Goal: Transaction & Acquisition: Purchase product/service

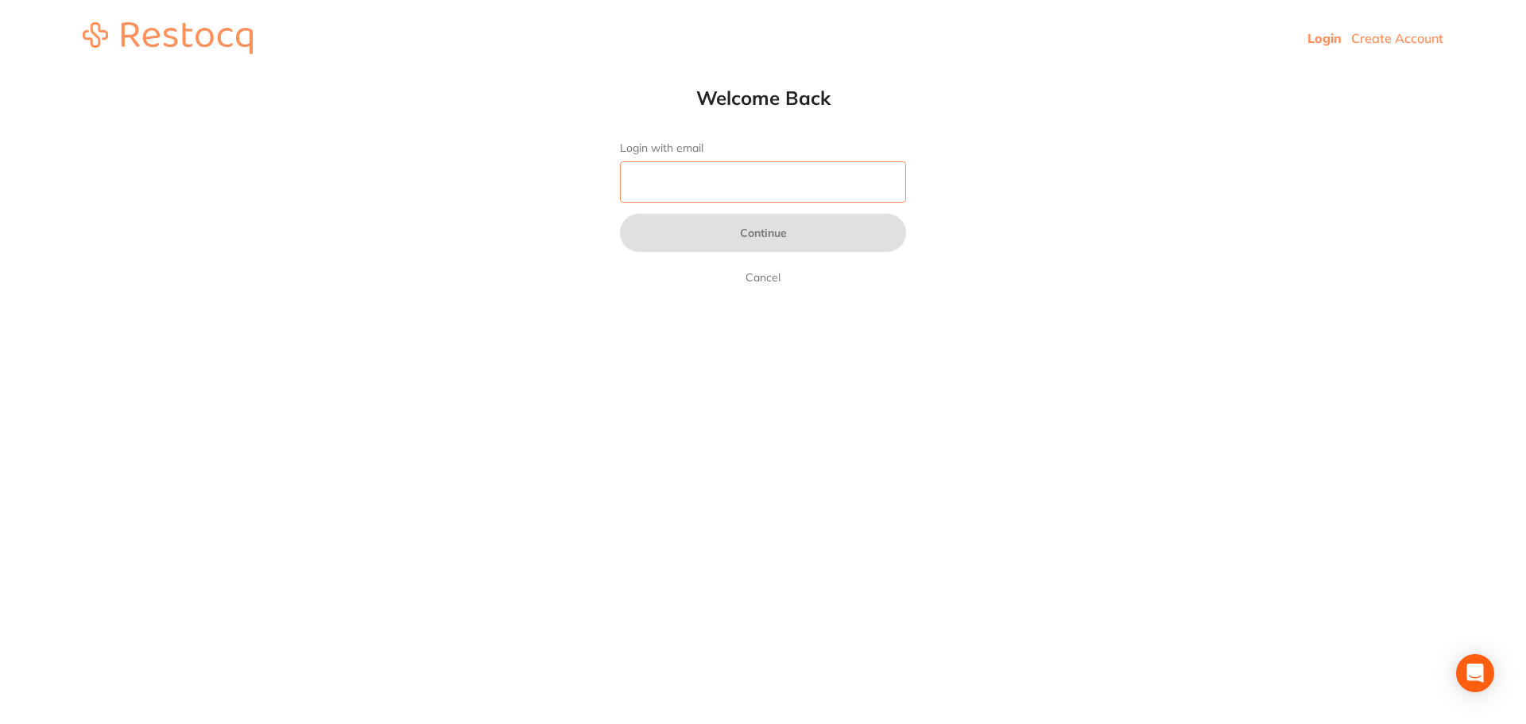
click at [672, 186] on input "Login with email" at bounding box center [763, 181] width 286 height 41
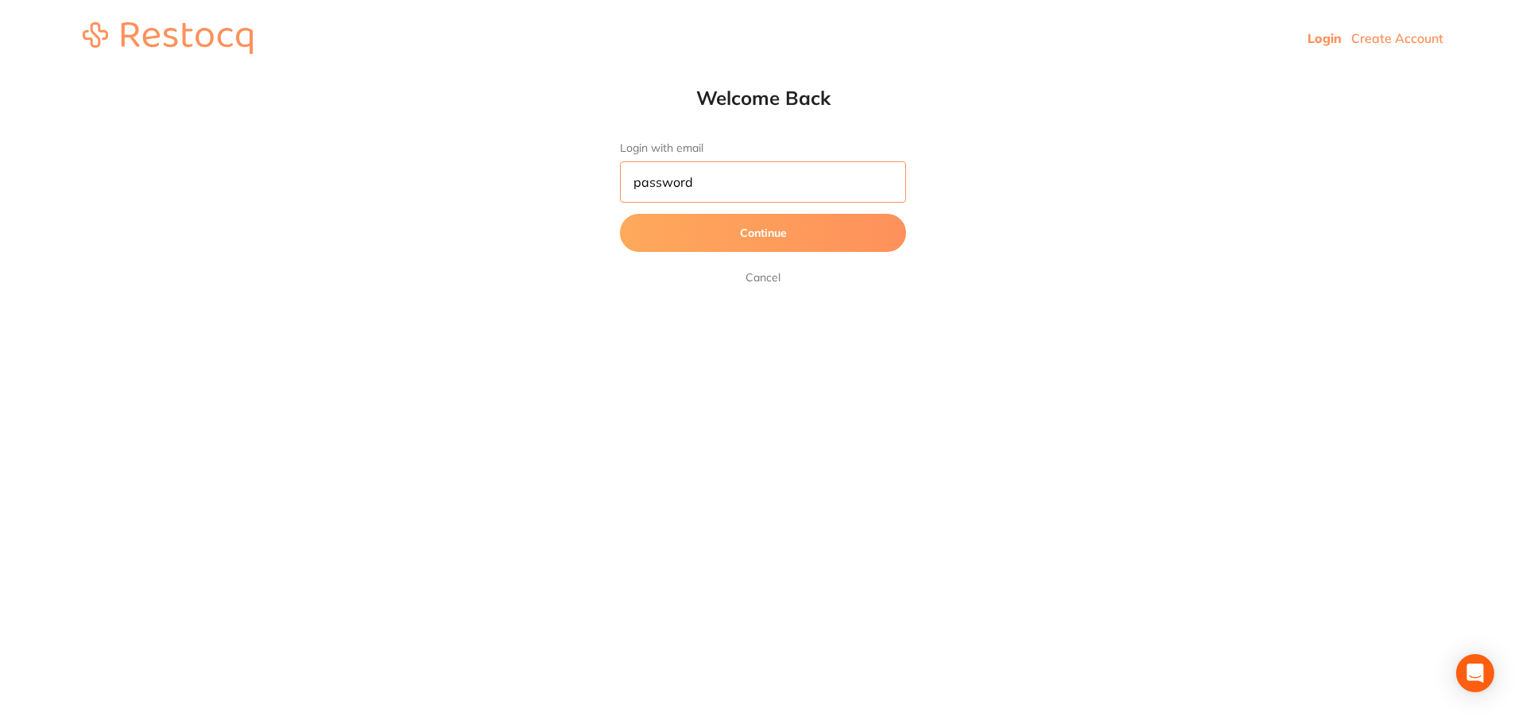
type input "password"
click at [620, 214] on button "Continue" at bounding box center [763, 233] width 286 height 38
drag, startPoint x: 720, startPoint y: 183, endPoint x: 556, endPoint y: 187, distance: 164.6
click at [556, 76] on html "Login Create Account Welcome Back Login with email password Continue Cancel Wel…" at bounding box center [763, 38] width 1526 height 76
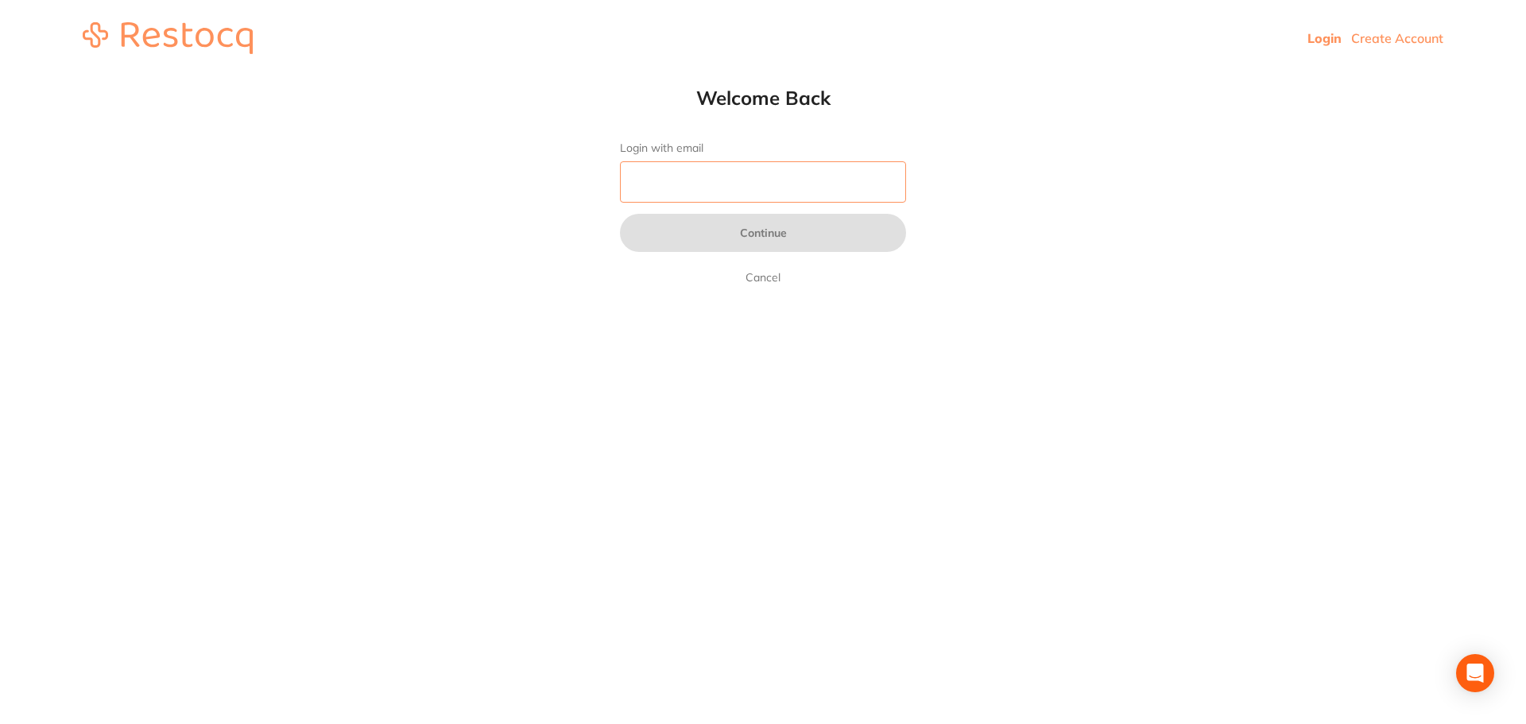
type input "[EMAIL_ADDRESS][DOMAIN_NAME]"
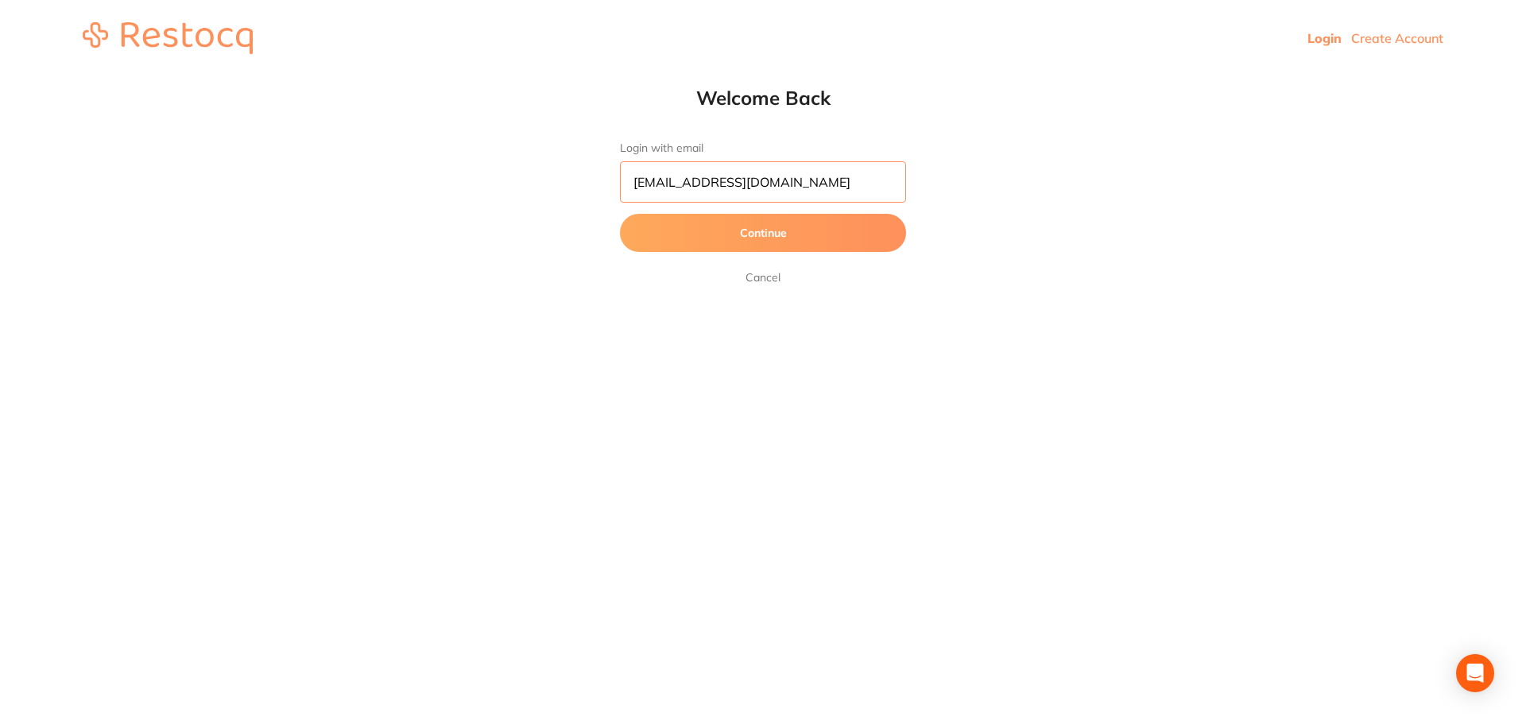
click at [846, 185] on input "[EMAIL_ADDRESS][DOMAIN_NAME]" at bounding box center [763, 181] width 286 height 41
click at [1032, 76] on html "Login Create Account Welcome Back Login with email [EMAIL_ADDRESS][DOMAIN_NAME]…" at bounding box center [763, 38] width 1526 height 76
click at [841, 232] on button "Continue" at bounding box center [763, 233] width 286 height 38
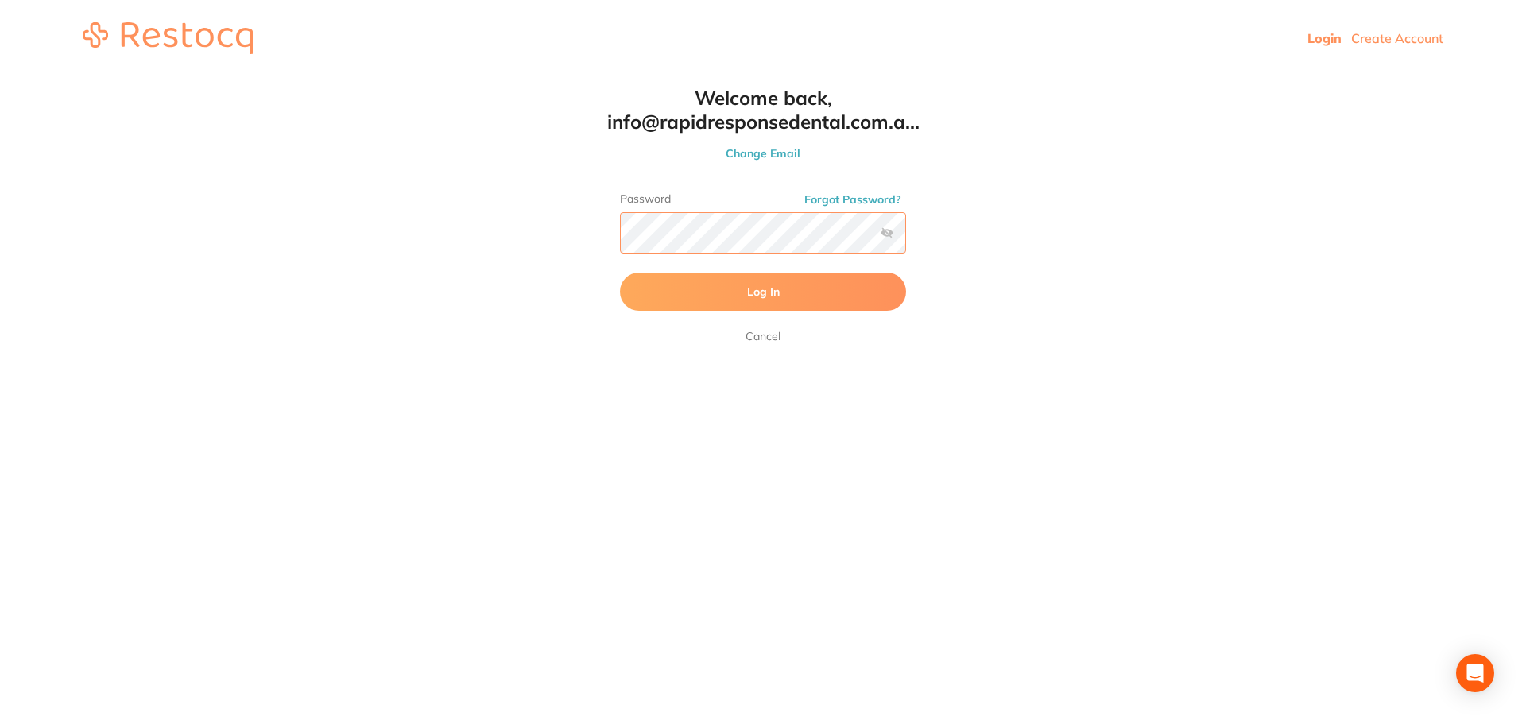
click at [556, 76] on html "Login Create Account Welcome Back Login with email [EMAIL_ADDRESS][DOMAIN_NAME]…" at bounding box center [763, 38] width 1526 height 76
click at [620, 273] on button "Log In" at bounding box center [763, 292] width 286 height 38
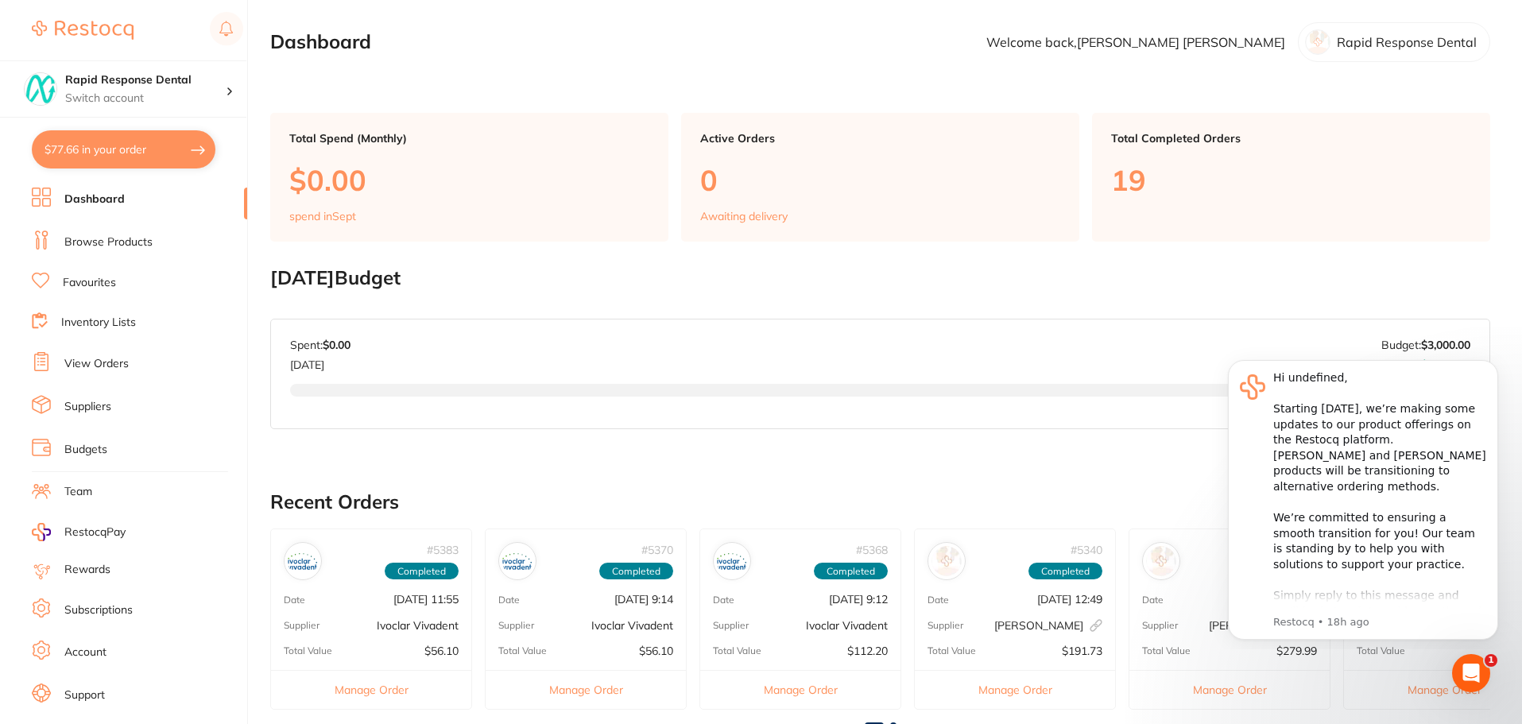
click at [1322, 42] on div at bounding box center [1317, 41] width 25 height 25
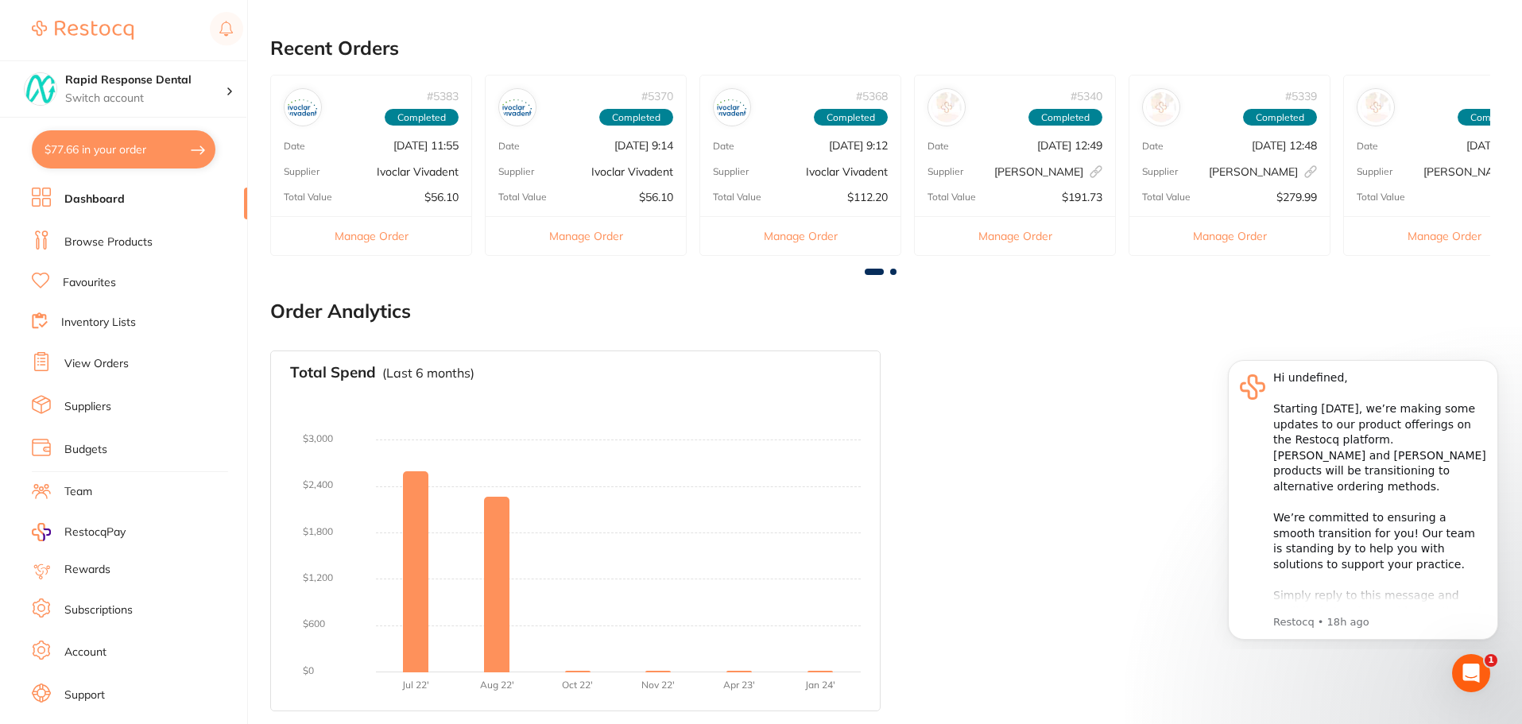
click at [88, 285] on link "Favourites" at bounding box center [89, 283] width 53 height 16
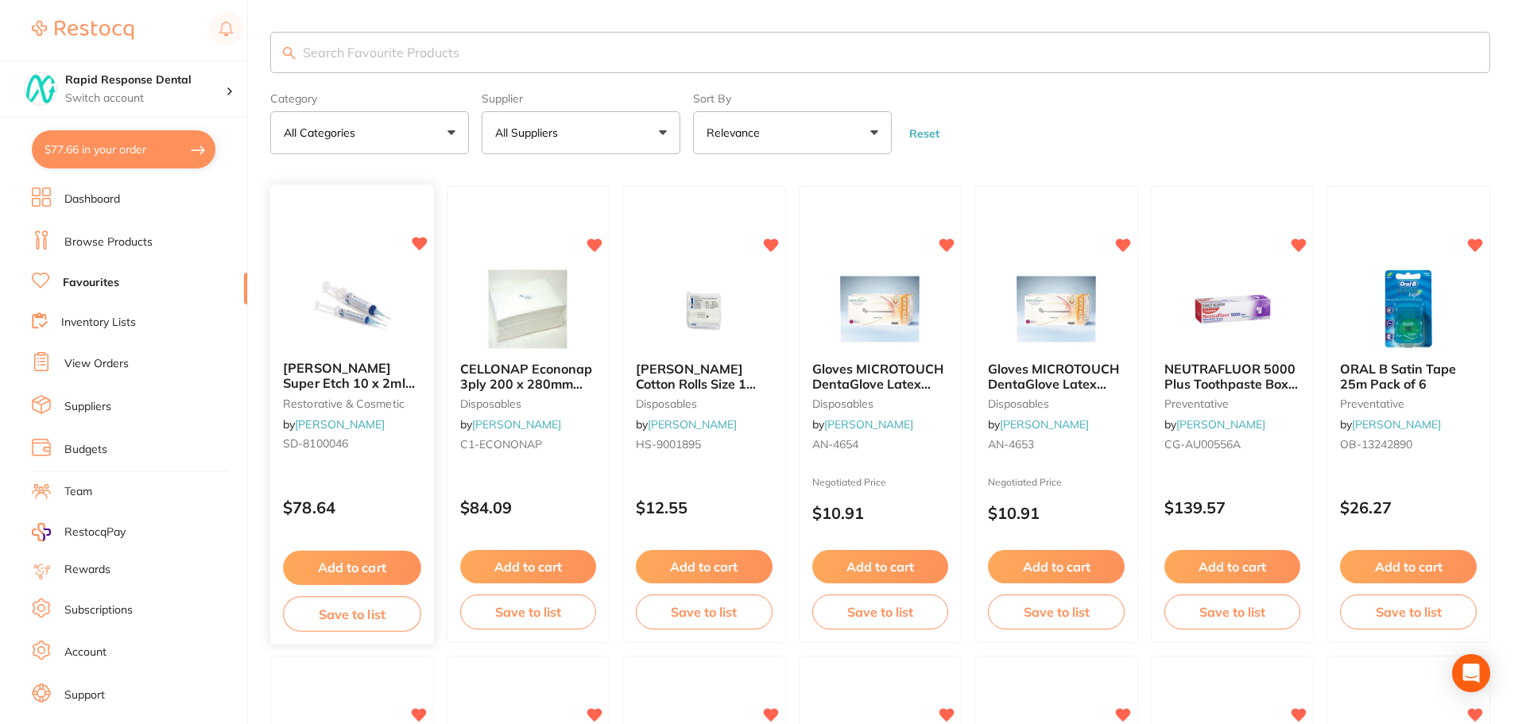
click at [416, 239] on icon at bounding box center [419, 245] width 15 height 14
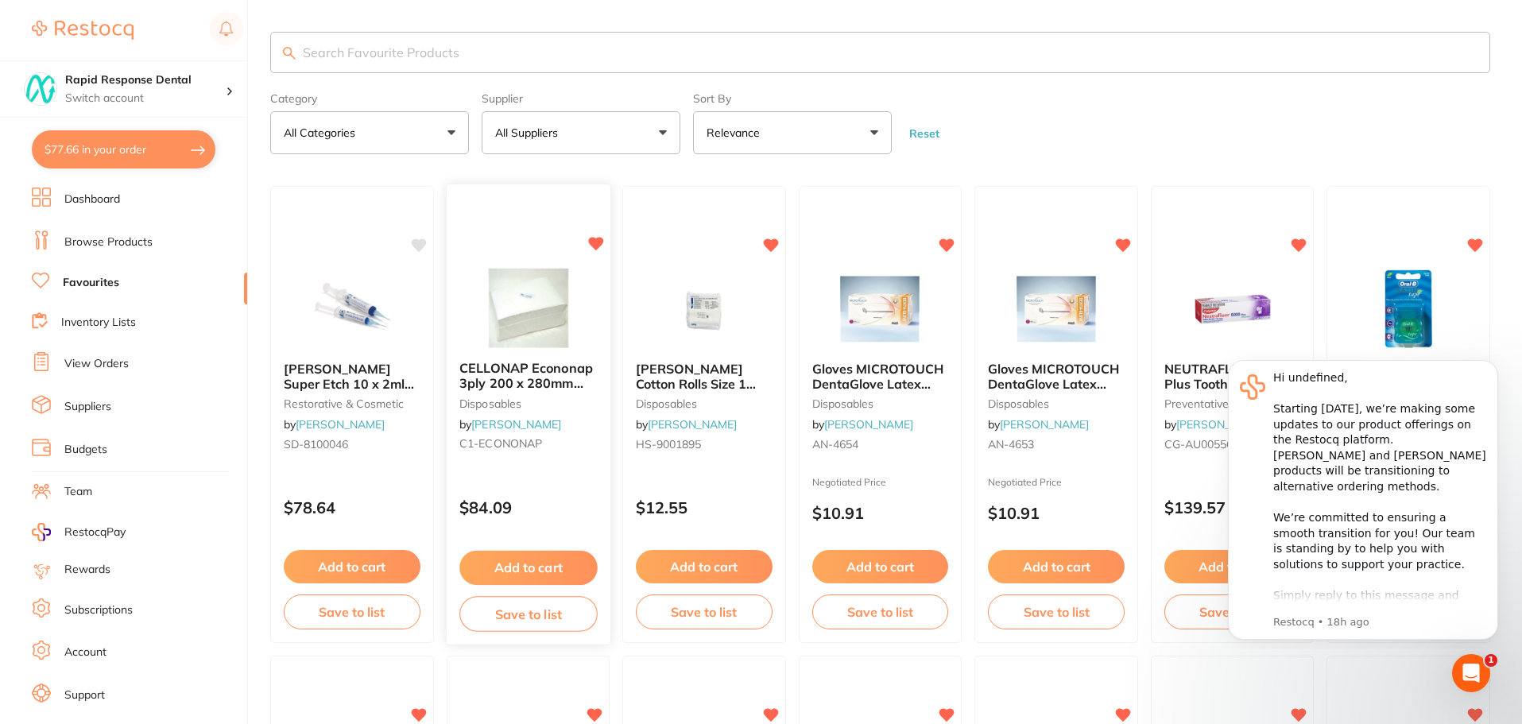
click at [597, 245] on icon at bounding box center [595, 245] width 15 height 14
click at [769, 245] on icon at bounding box center [771, 245] width 15 height 14
click at [1510, 358] on body "Hi undefined, ​ Starting [DATE], we’re making some updates to our product offer…" at bounding box center [1362, 497] width 305 height 291
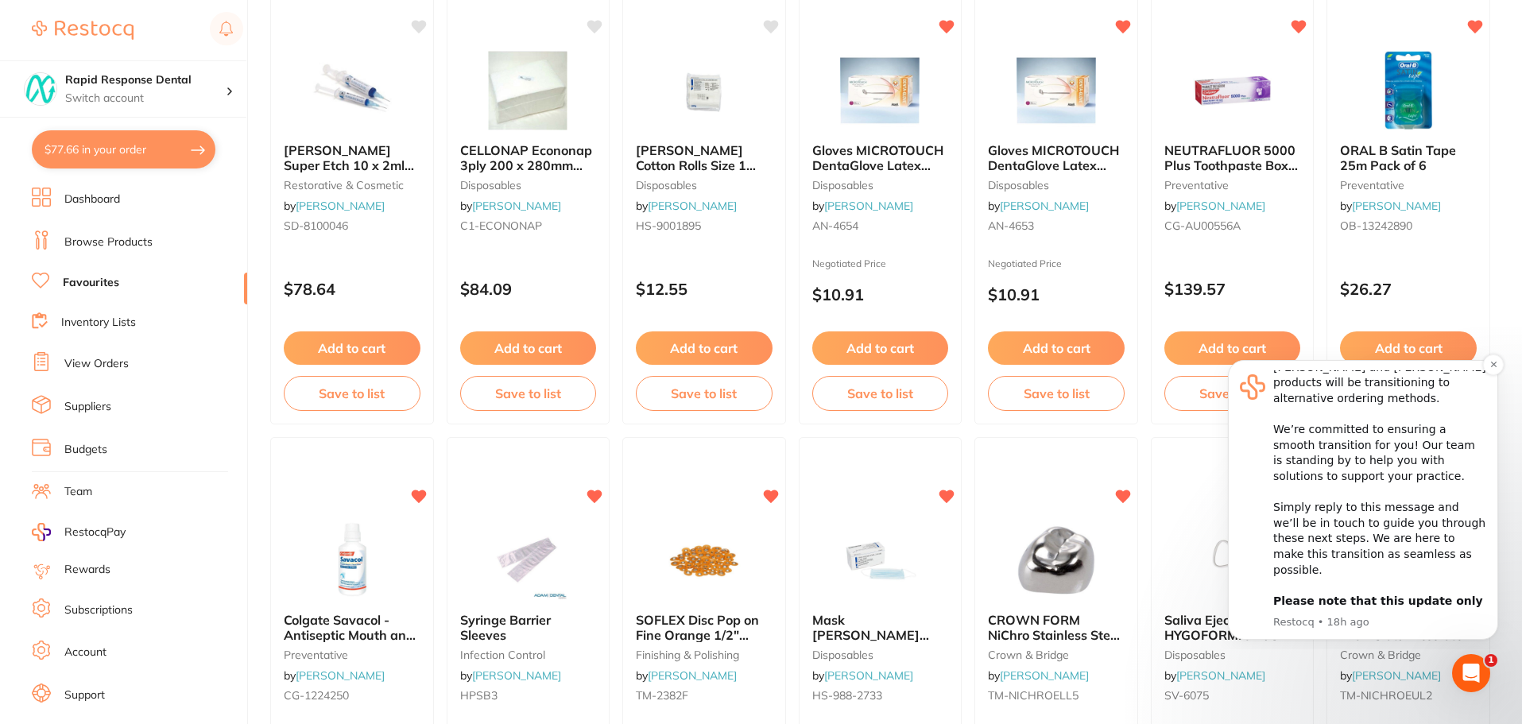
scroll to position [318, 0]
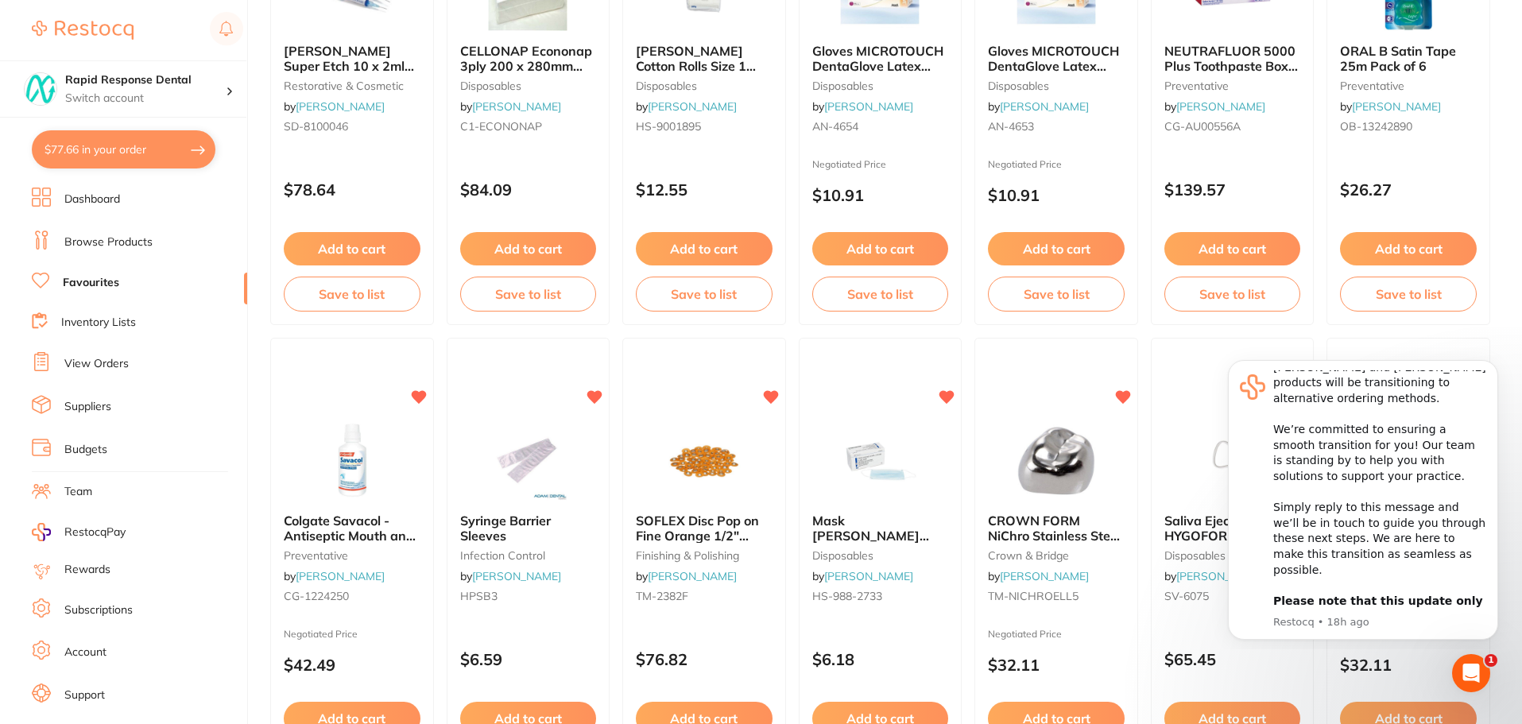
click at [1494, 365] on icon "Dismiss notification" at bounding box center [1493, 365] width 6 height 6
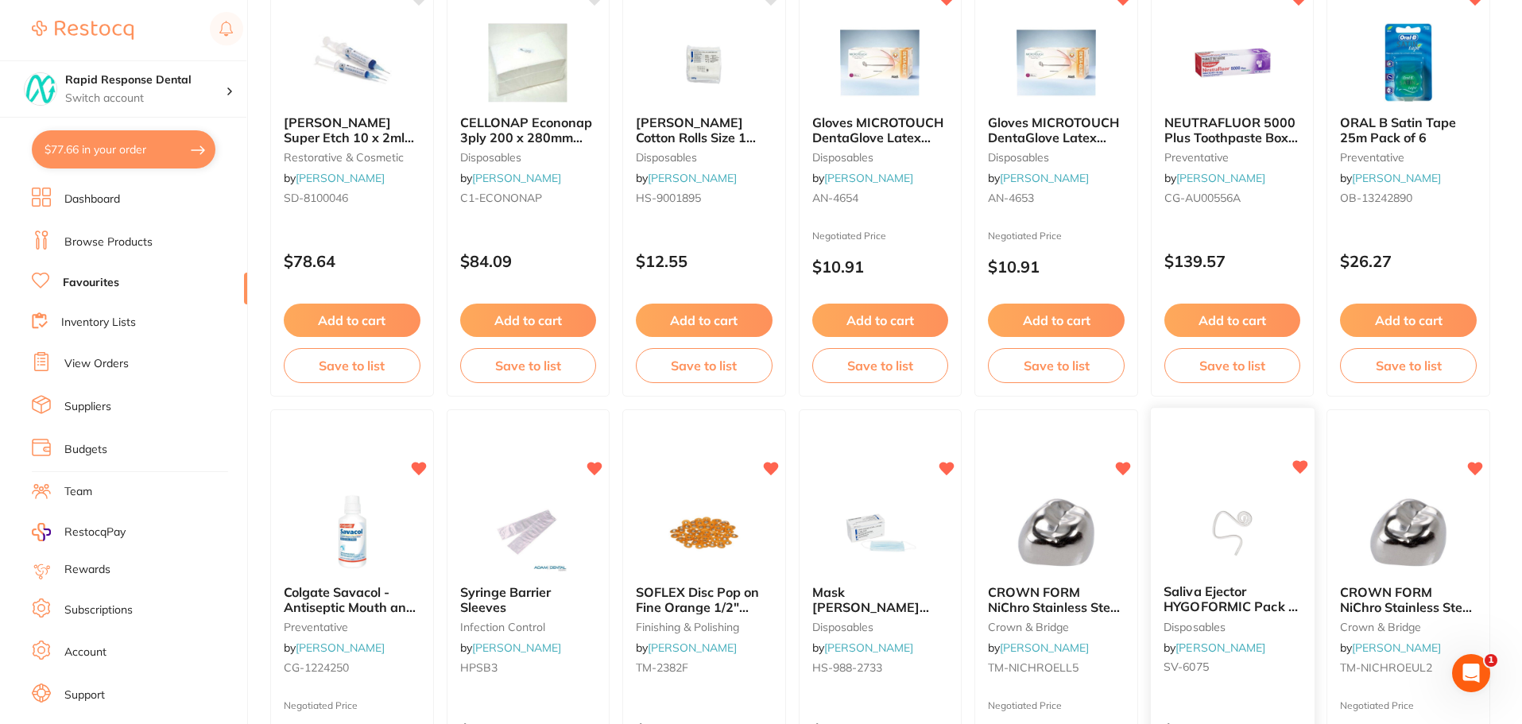
scroll to position [79, 0]
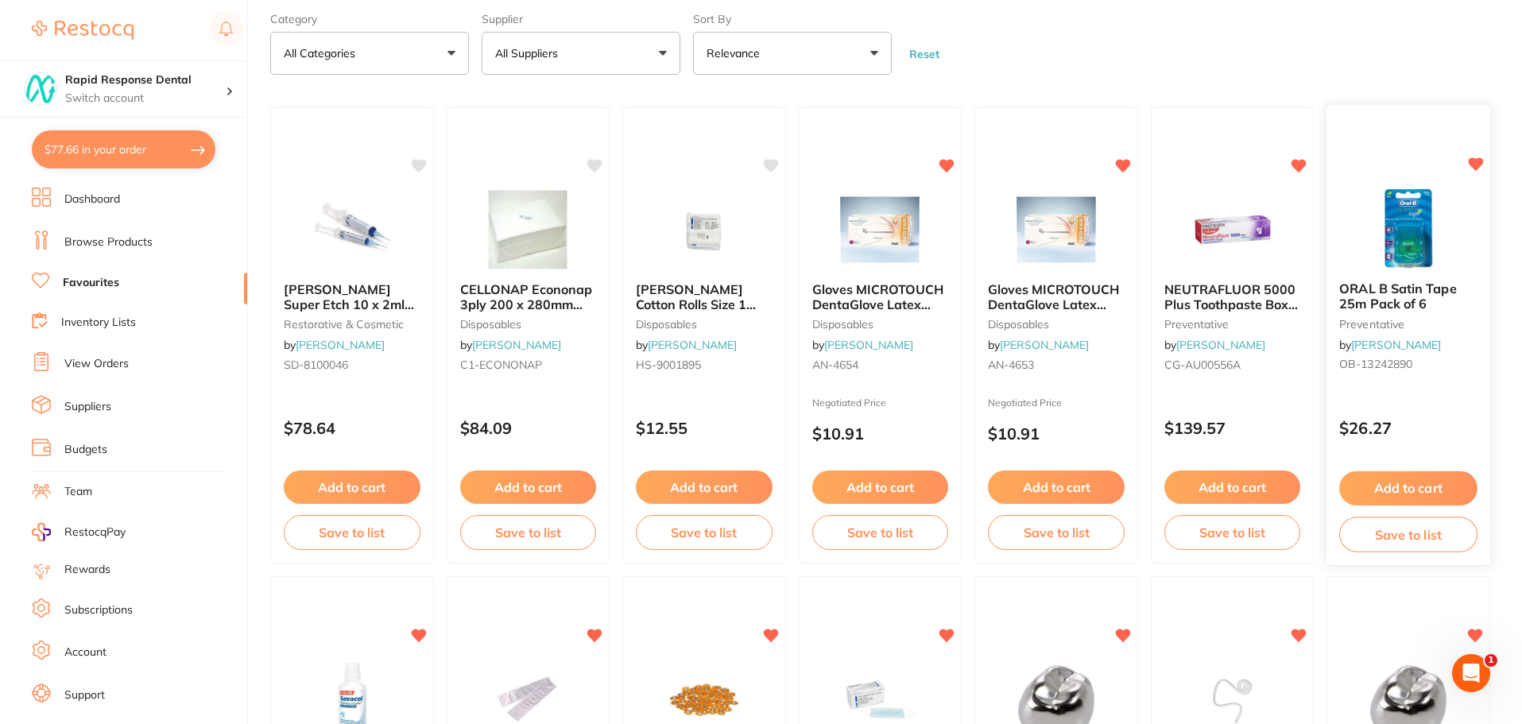
click at [1473, 160] on icon at bounding box center [1475, 165] width 15 height 14
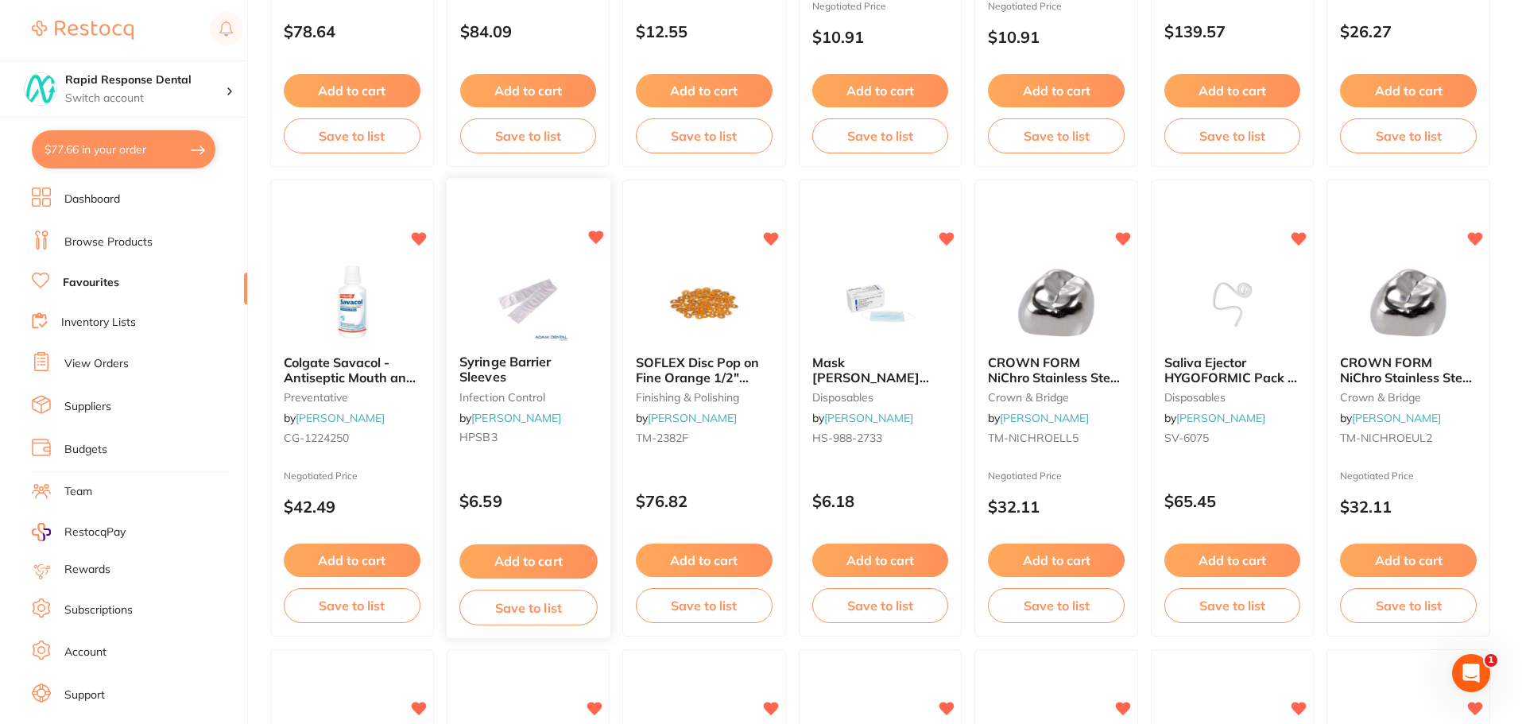
scroll to position [477, 0]
click at [420, 237] on icon at bounding box center [419, 237] width 15 height 14
click at [949, 233] on icon at bounding box center [947, 237] width 15 height 14
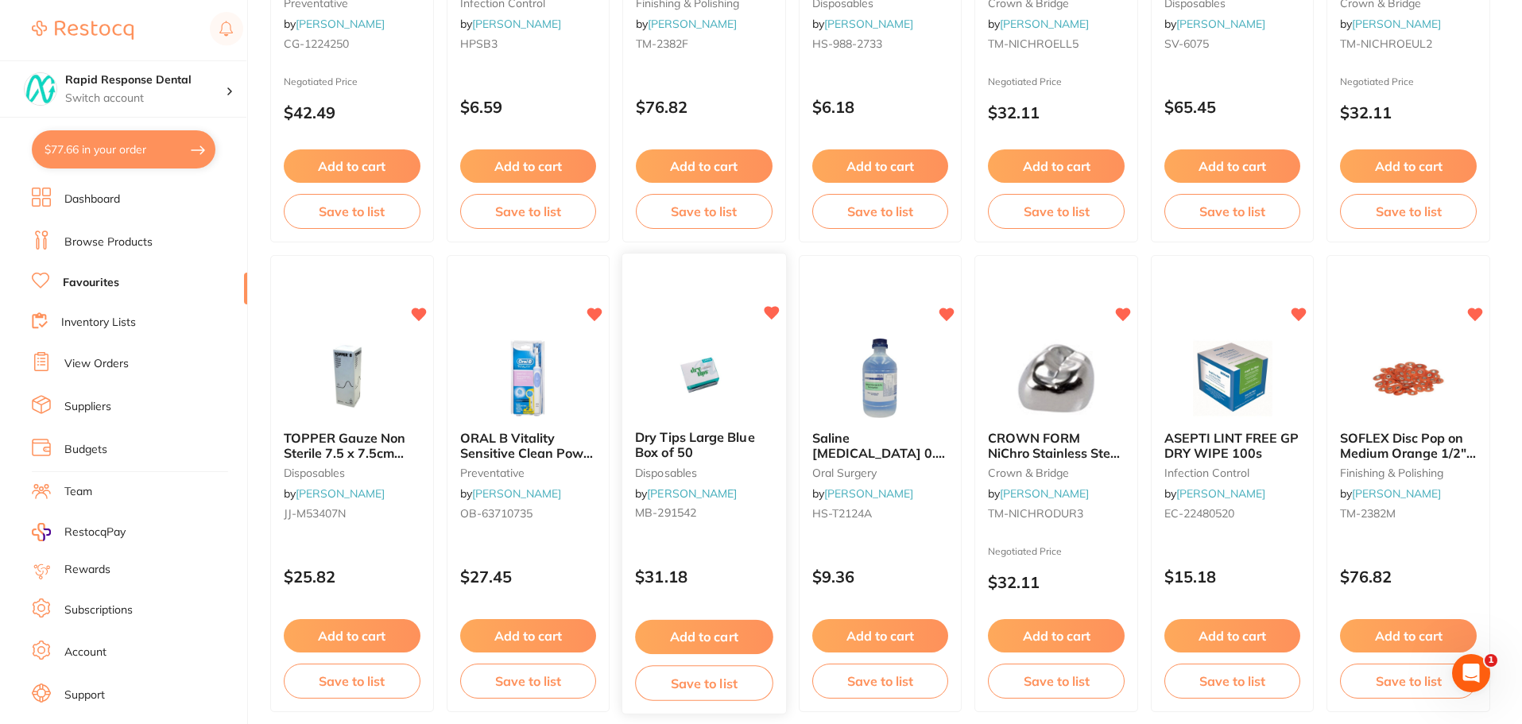
scroll to position [954, 0]
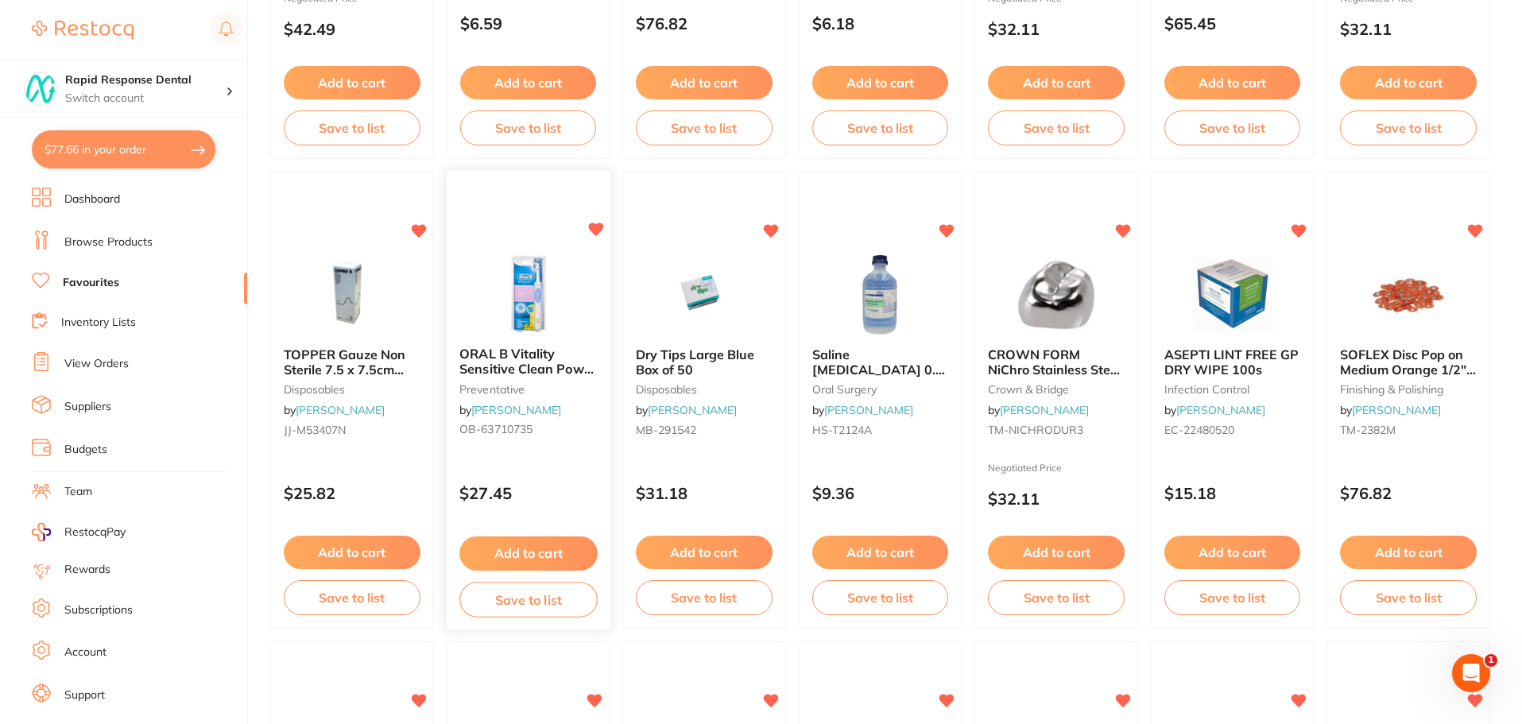
click at [597, 231] on icon at bounding box center [595, 230] width 15 height 14
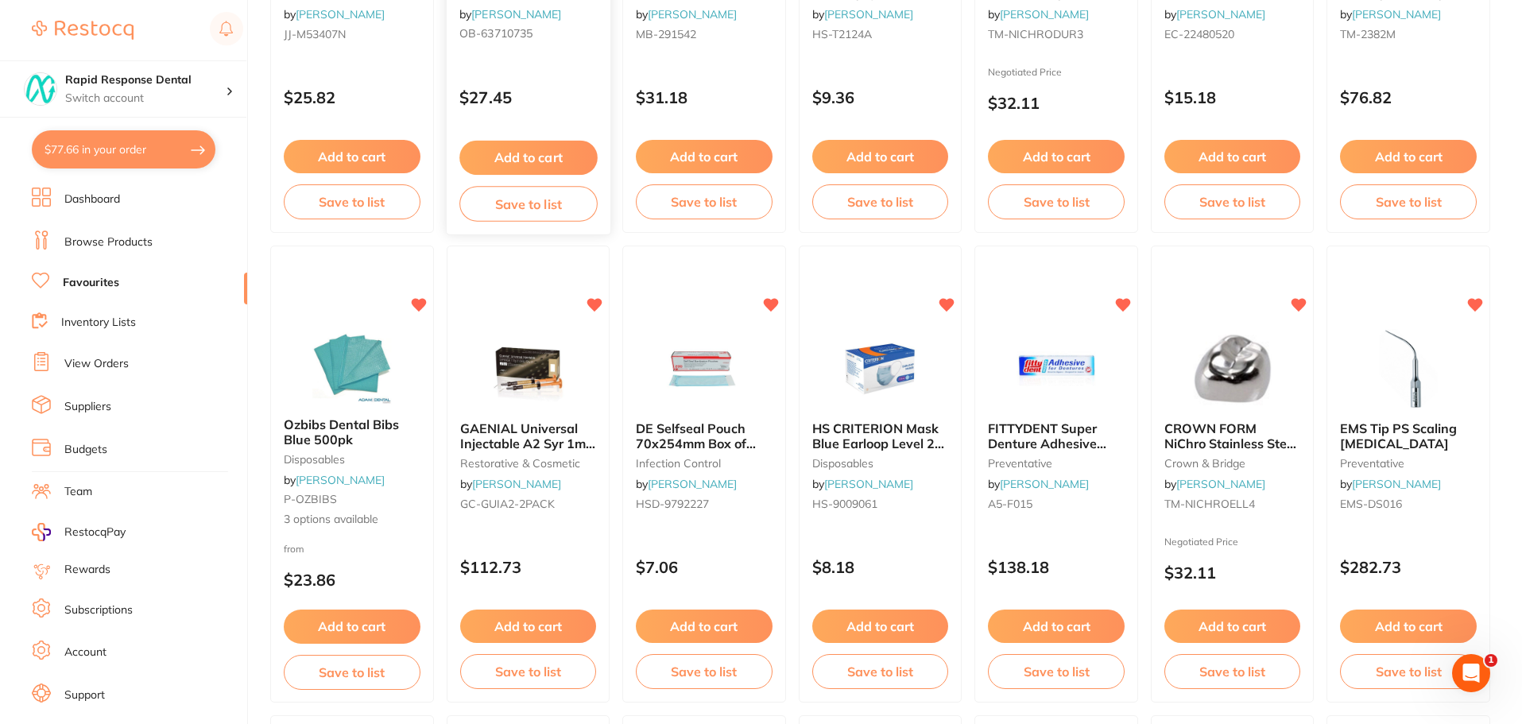
scroll to position [1351, 0]
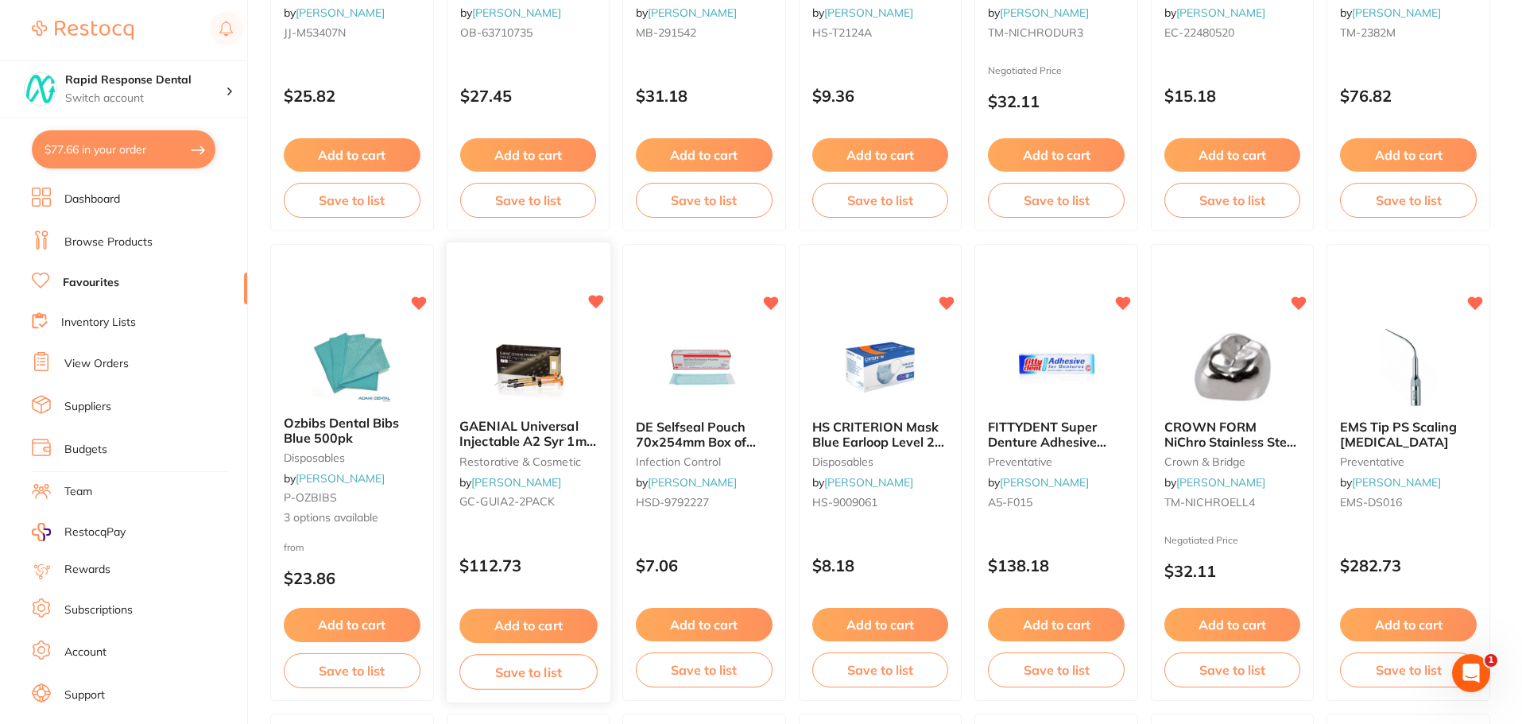
click at [593, 300] on icon at bounding box center [595, 303] width 15 height 14
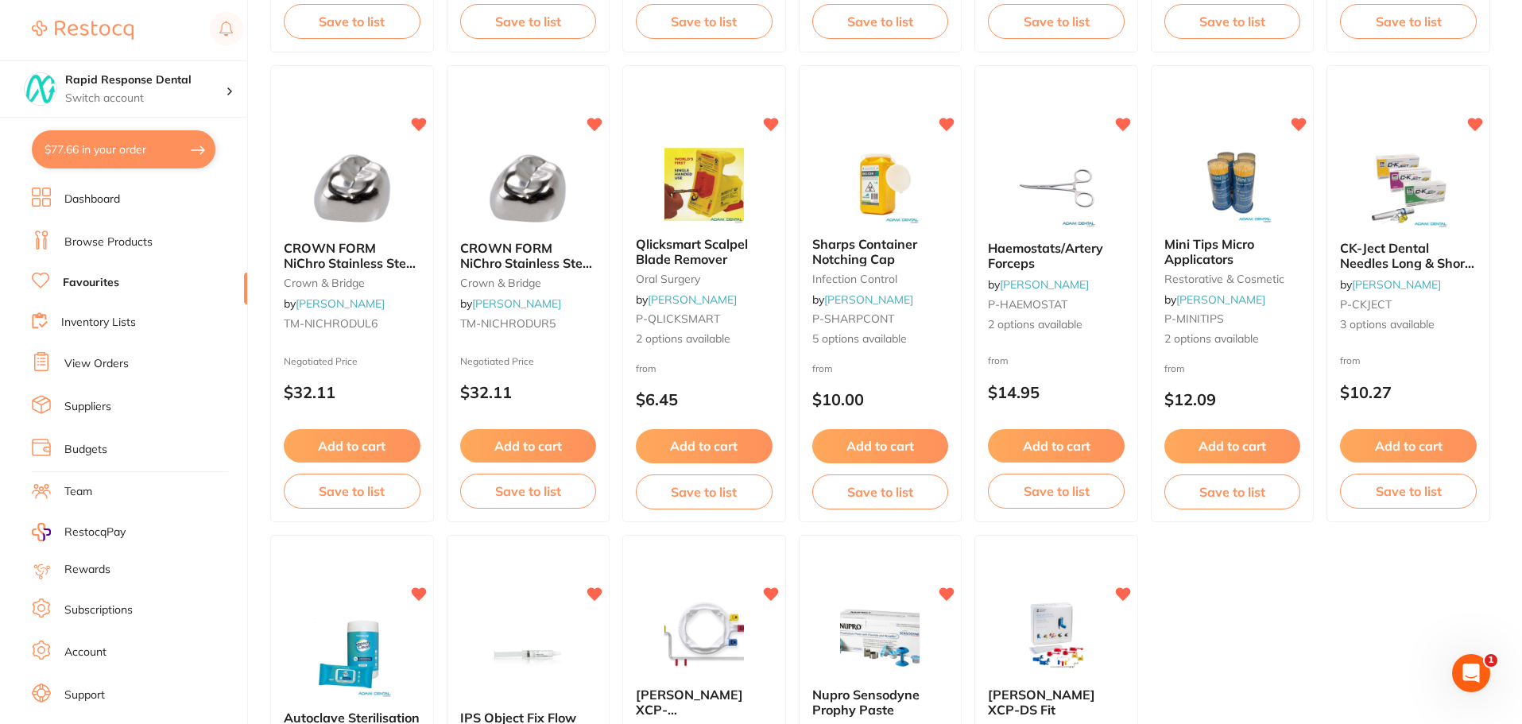
scroll to position [2941, 0]
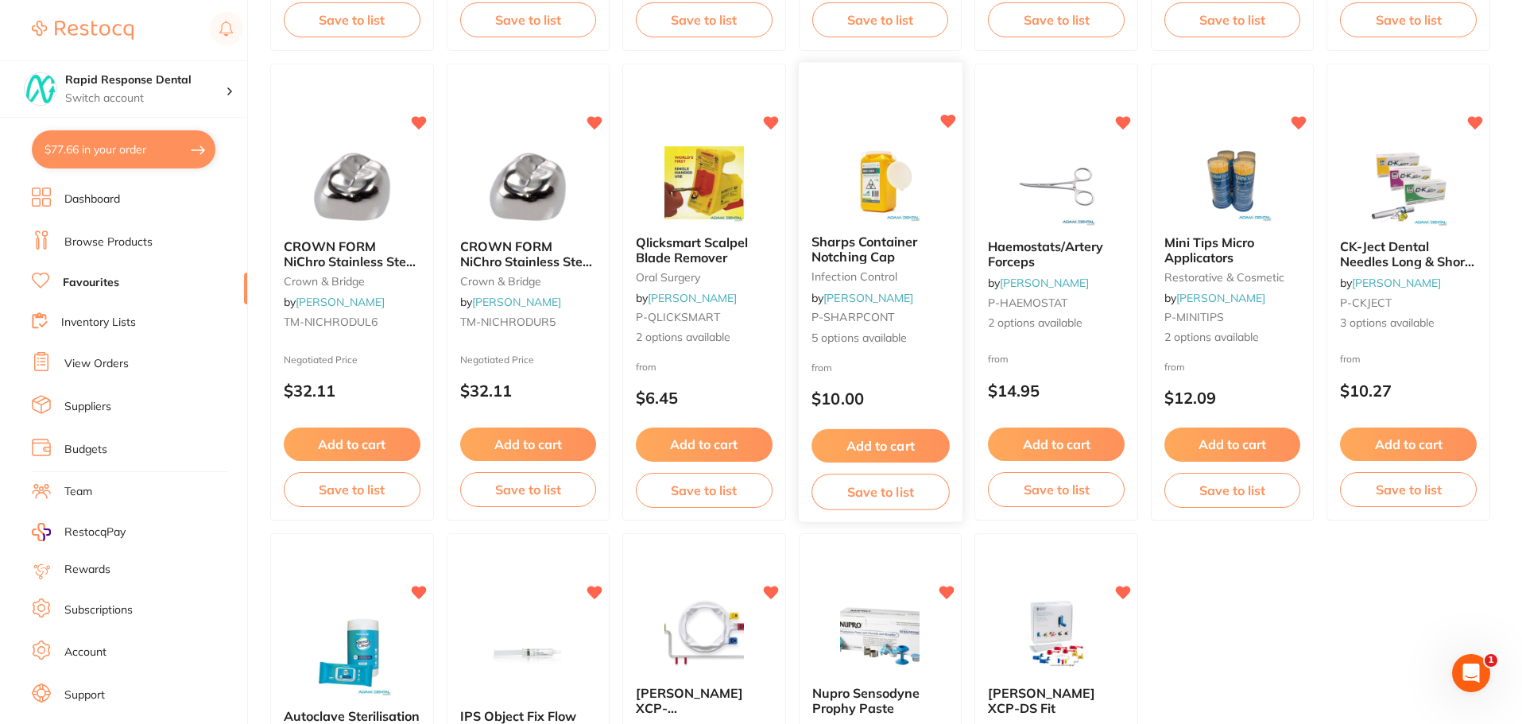
click at [947, 124] on icon at bounding box center [947, 122] width 15 height 14
click at [769, 125] on icon at bounding box center [771, 122] width 15 height 14
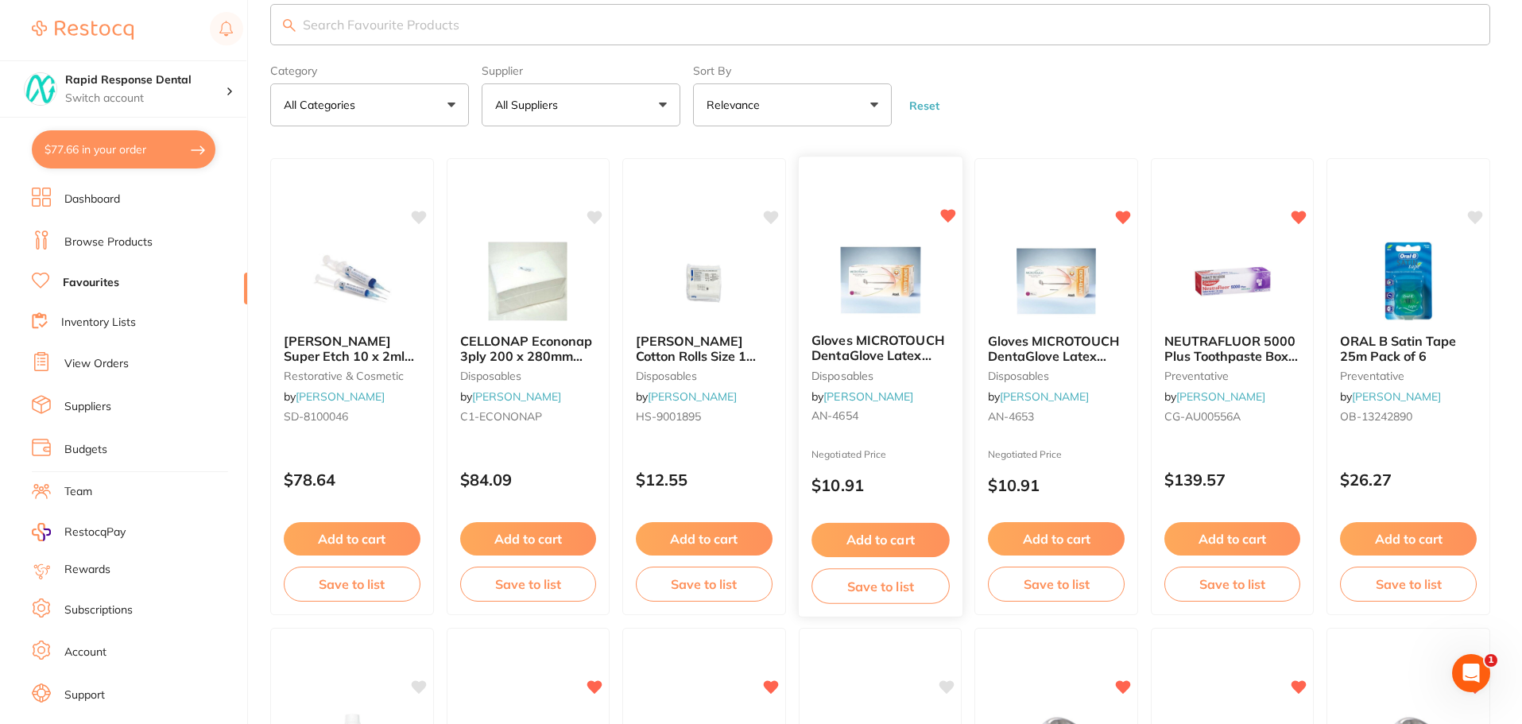
scroll to position [0, 0]
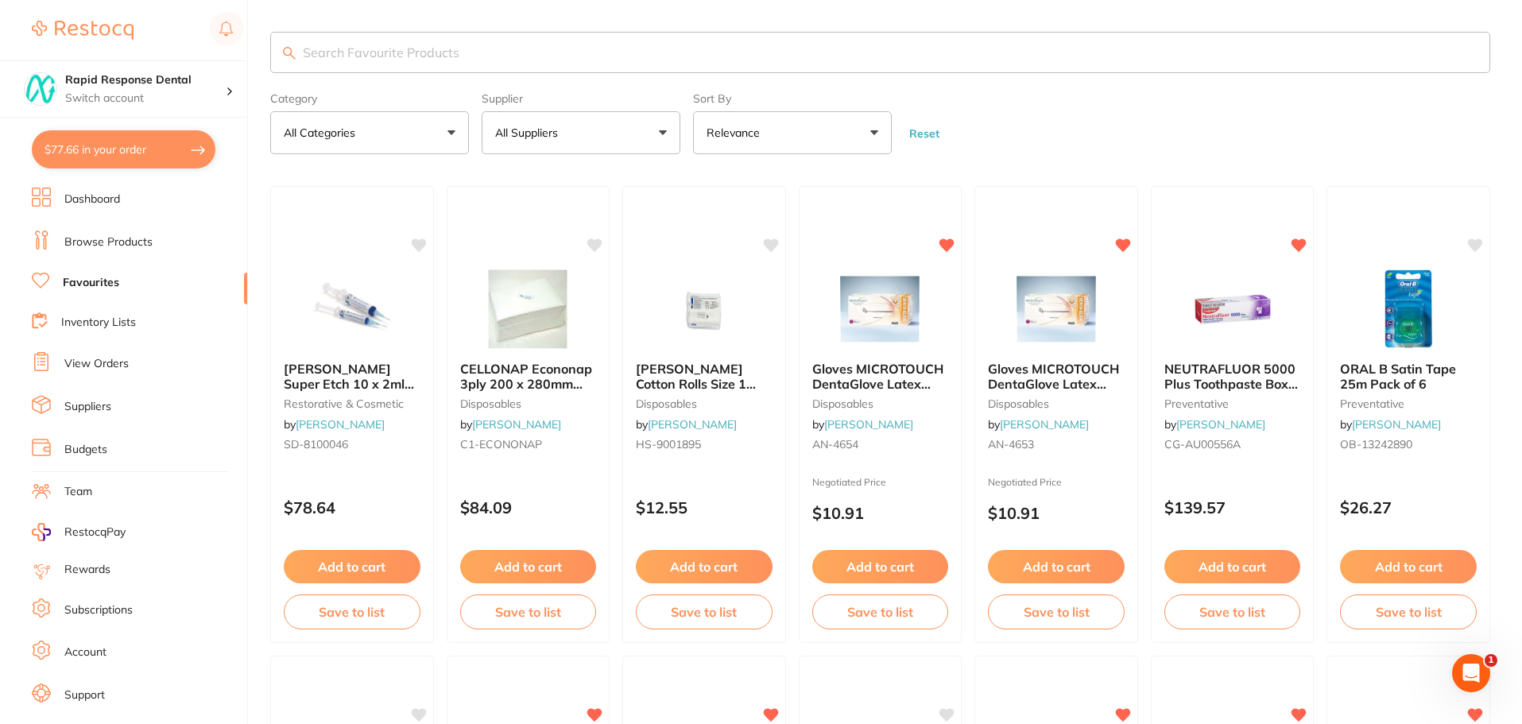
click at [920, 134] on button "Reset" at bounding box center [924, 133] width 40 height 14
click at [1116, 121] on form "Category All Categories All Categories anaesthetic burs crown & bridge disposab…" at bounding box center [880, 120] width 1220 height 68
click at [116, 193] on link "Dashboard" at bounding box center [92, 200] width 56 height 16
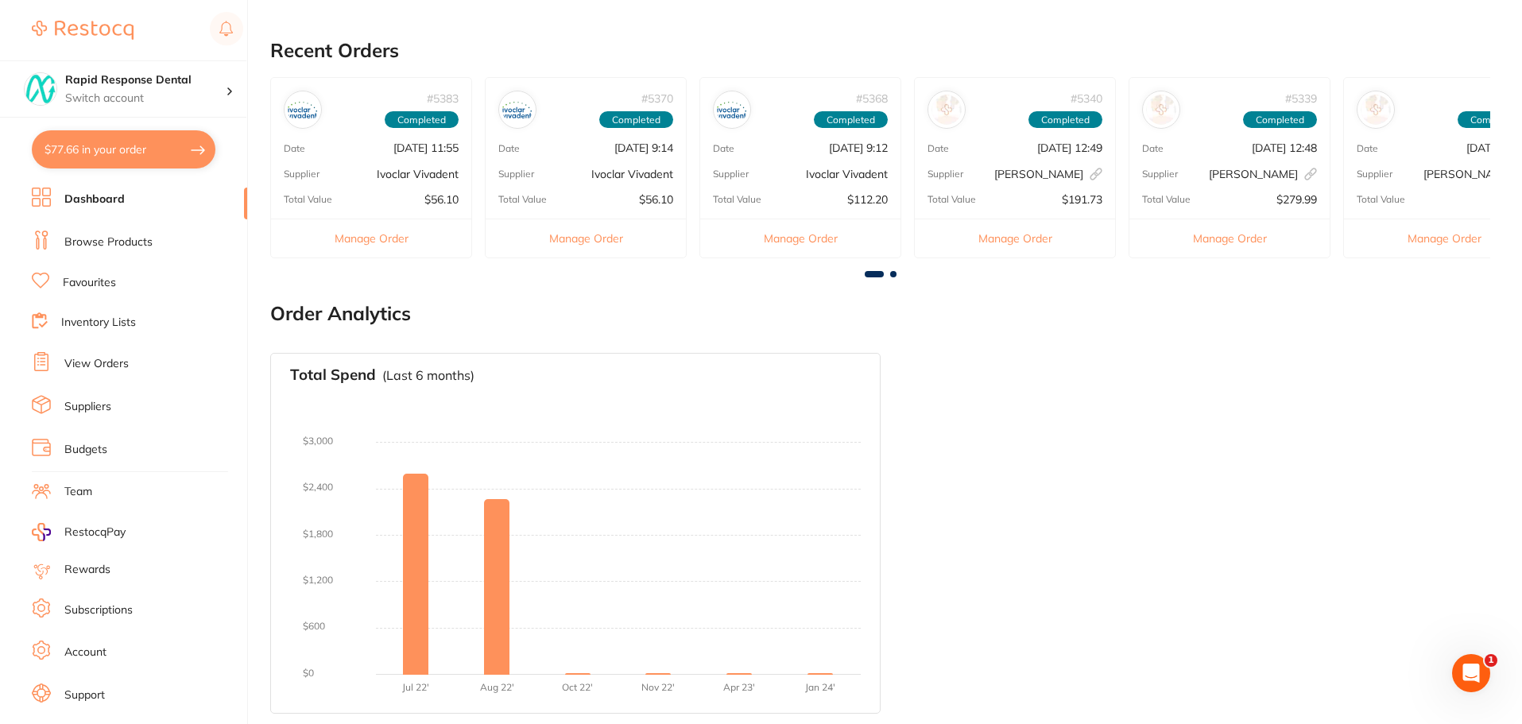
scroll to position [454, 0]
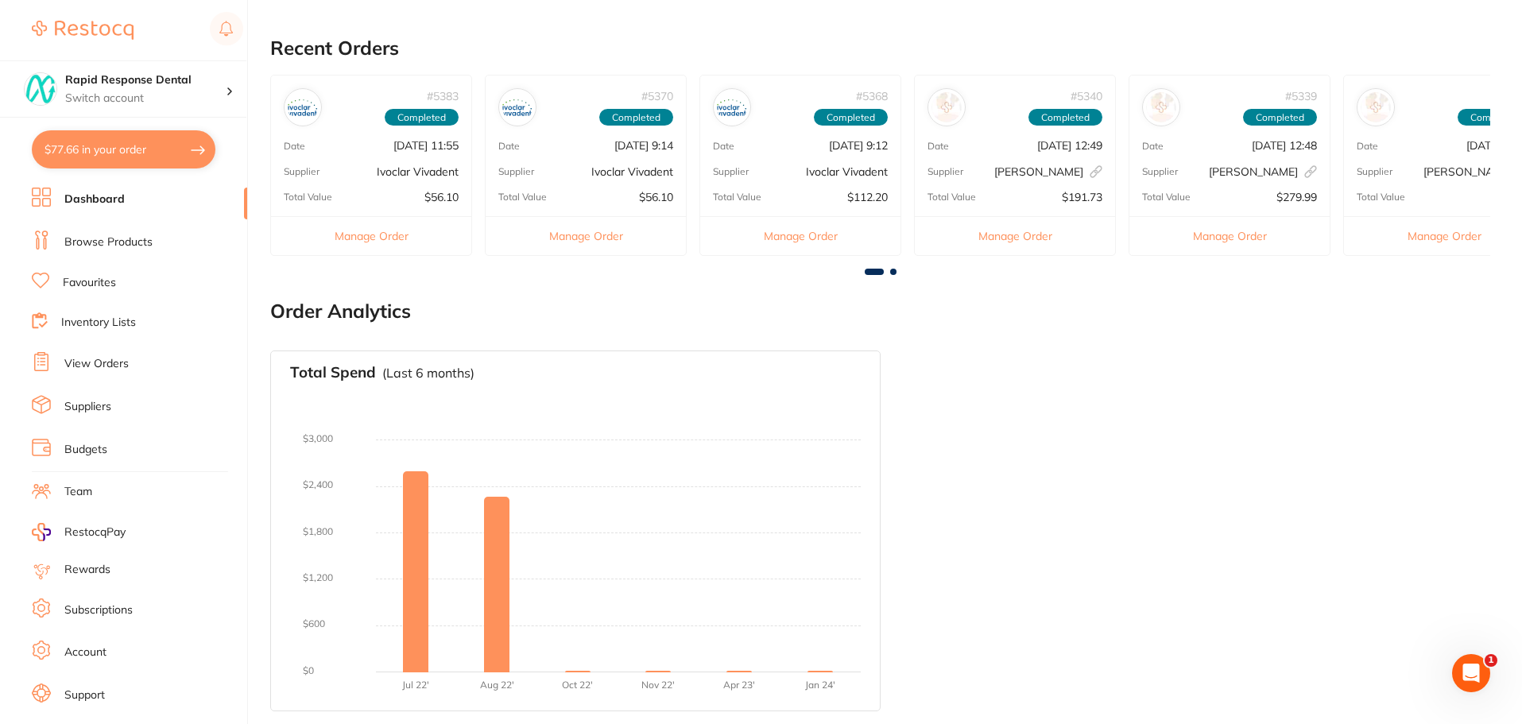
click at [95, 194] on link "Dashboard" at bounding box center [94, 200] width 60 height 16
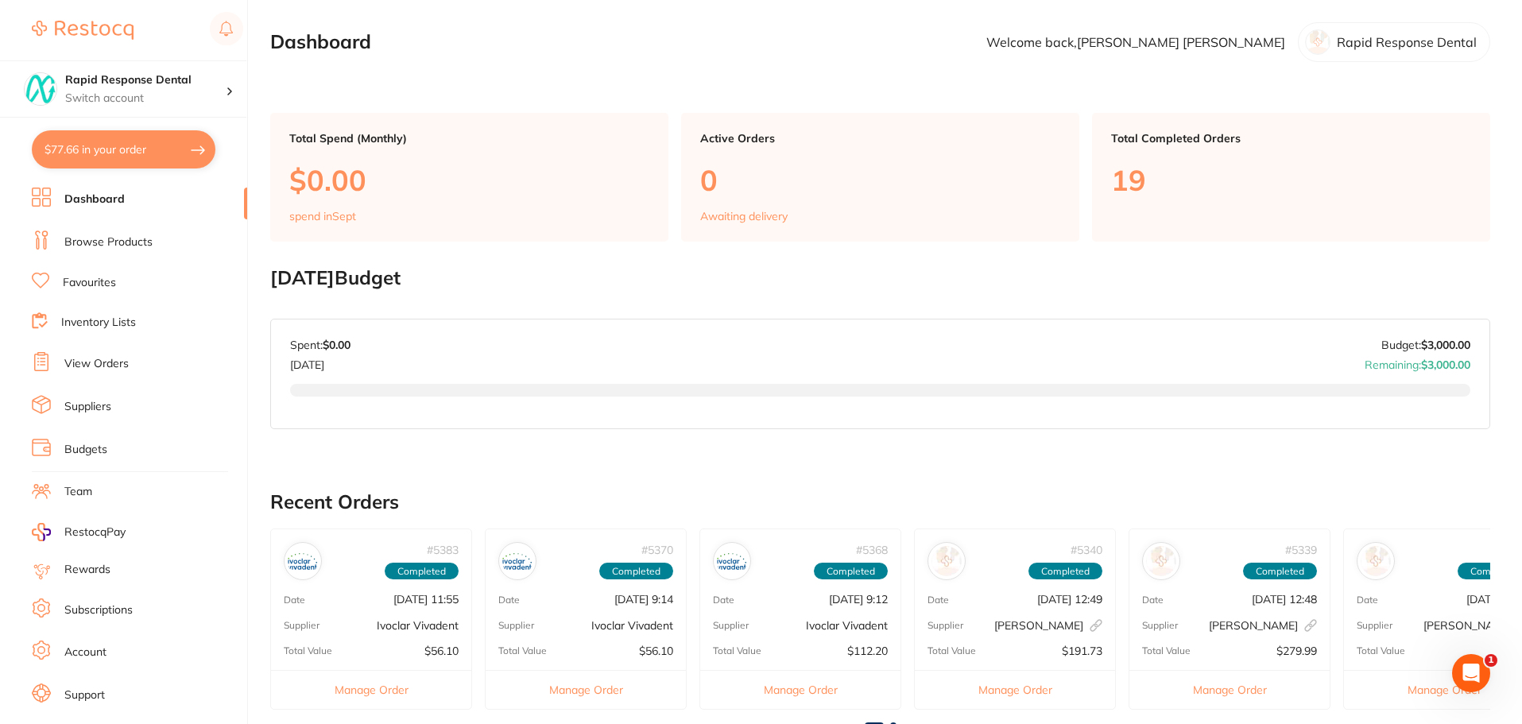
click at [94, 238] on link "Browse Products" at bounding box center [108, 242] width 88 height 16
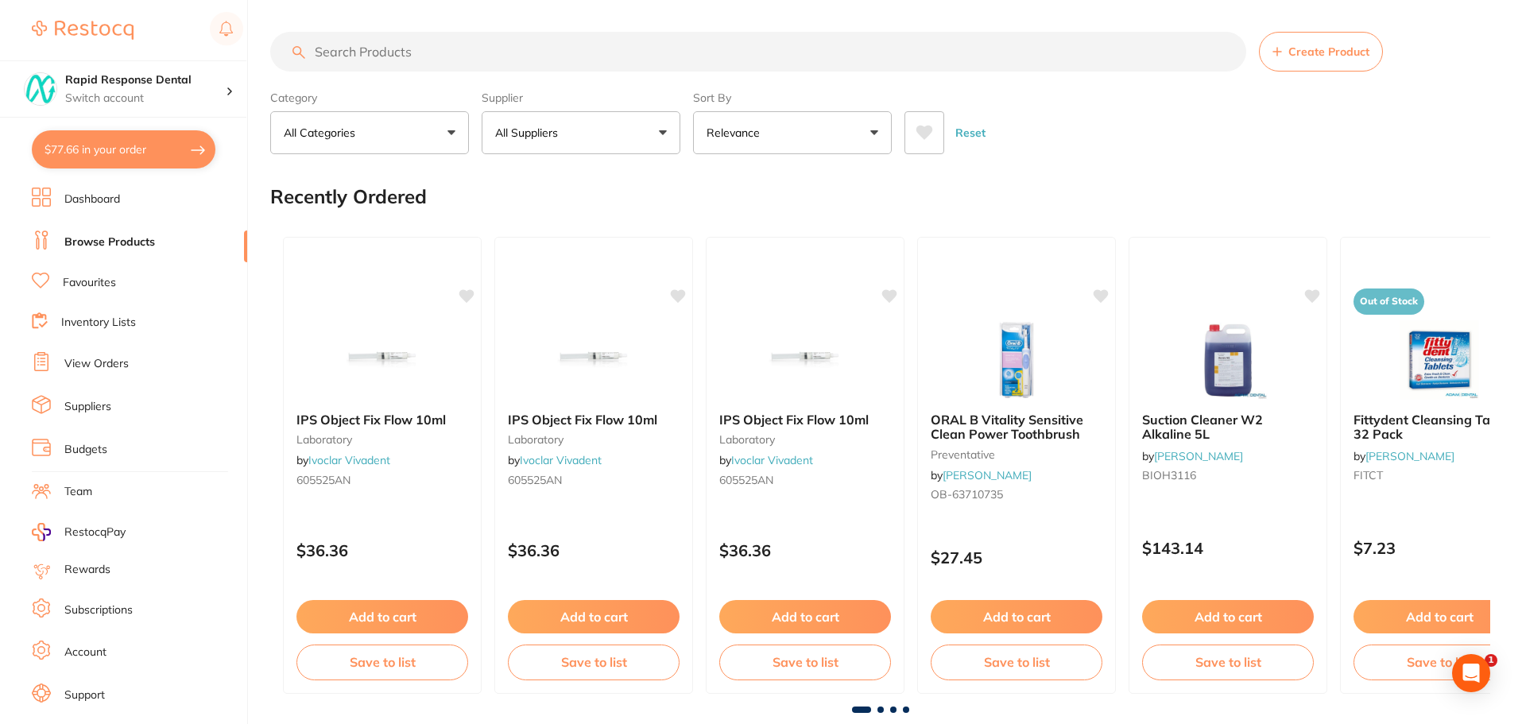
click at [607, 140] on button "All Suppliers" at bounding box center [581, 132] width 199 height 43
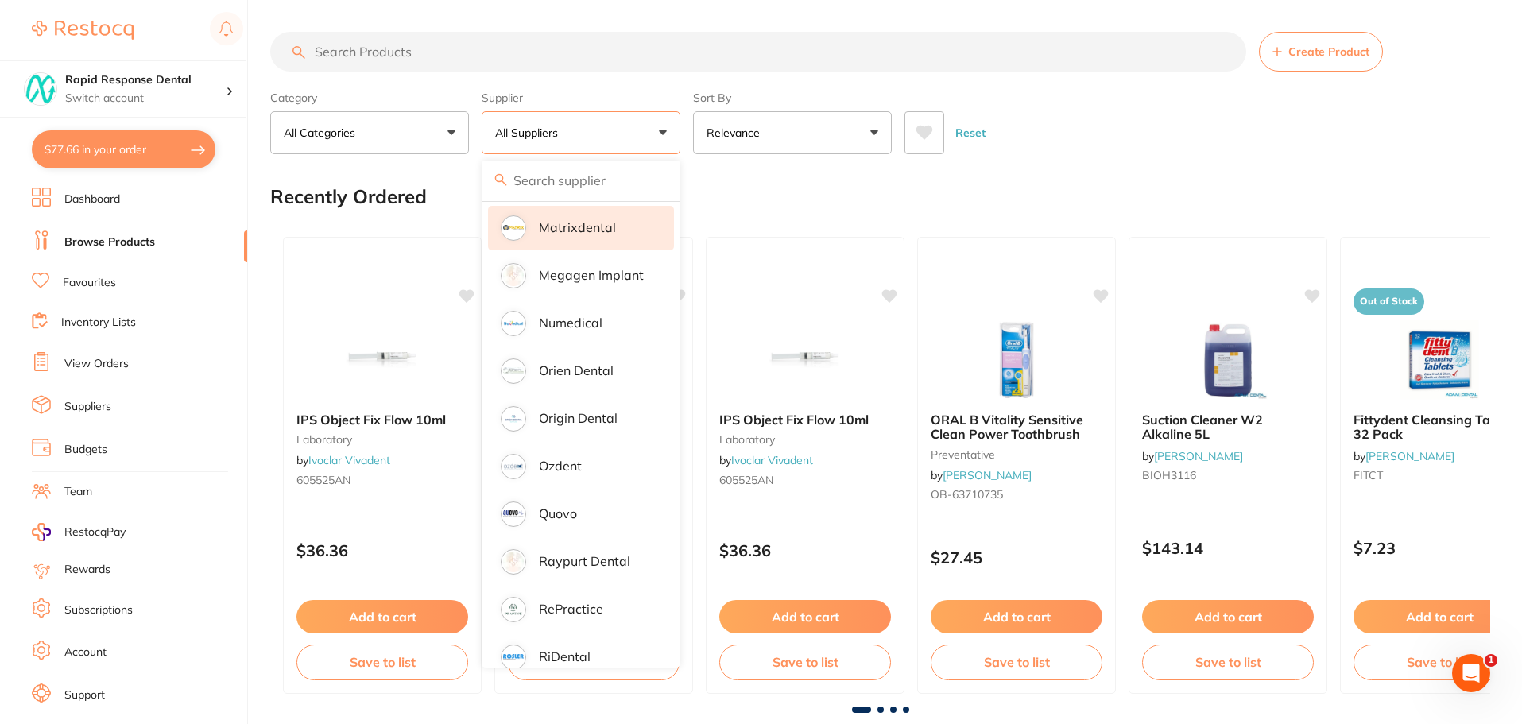
scroll to position [1079, 0]
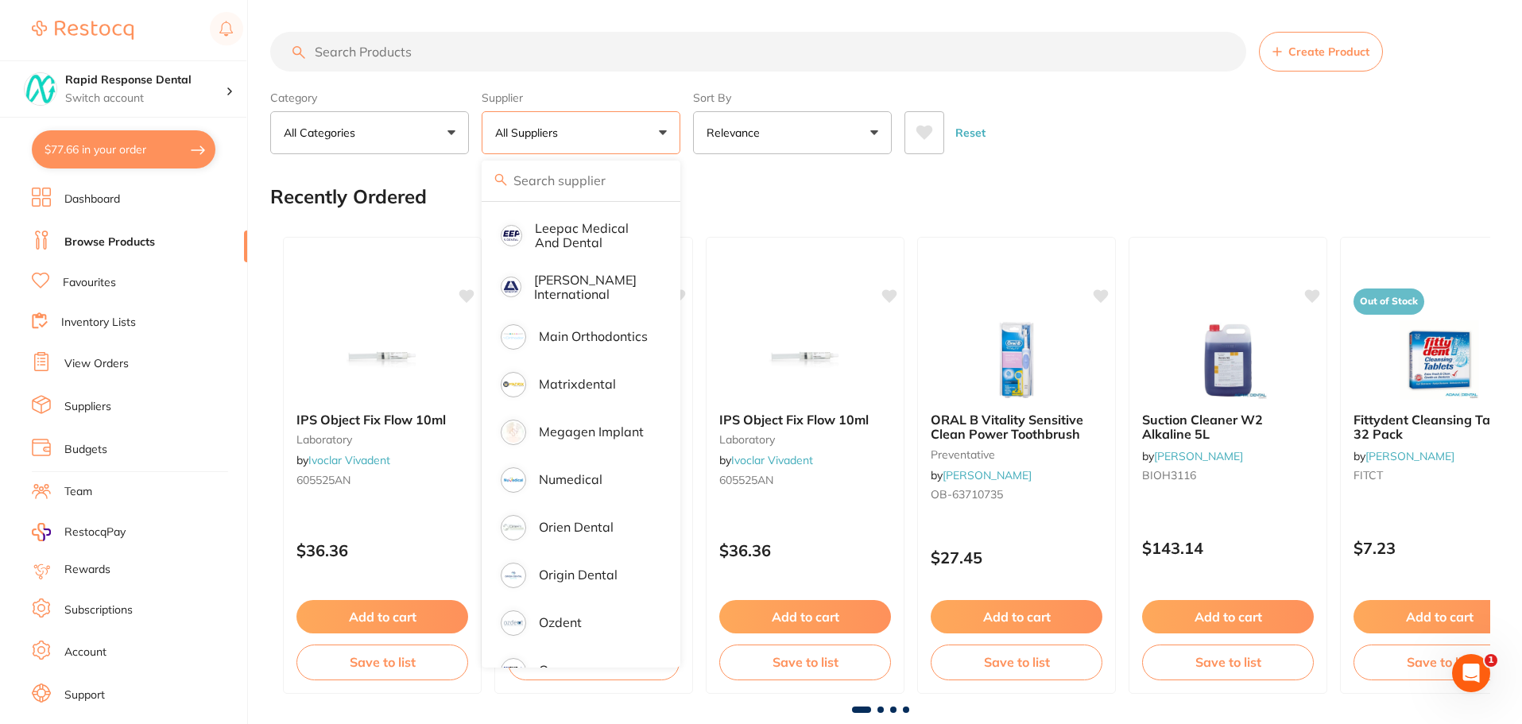
click at [361, 129] on p "All Categories" at bounding box center [323, 133] width 78 height 16
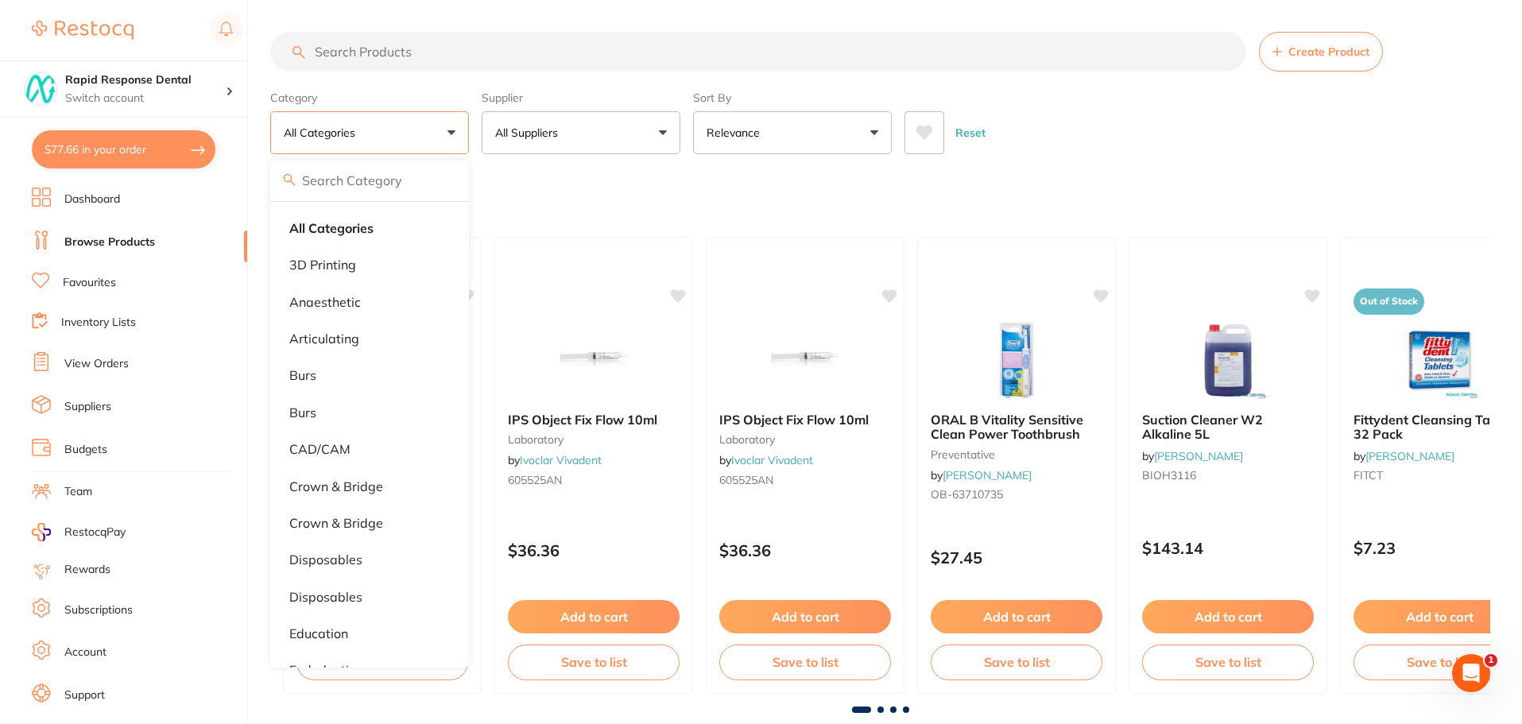
click at [561, 147] on button "All Suppliers" at bounding box center [581, 132] width 199 height 43
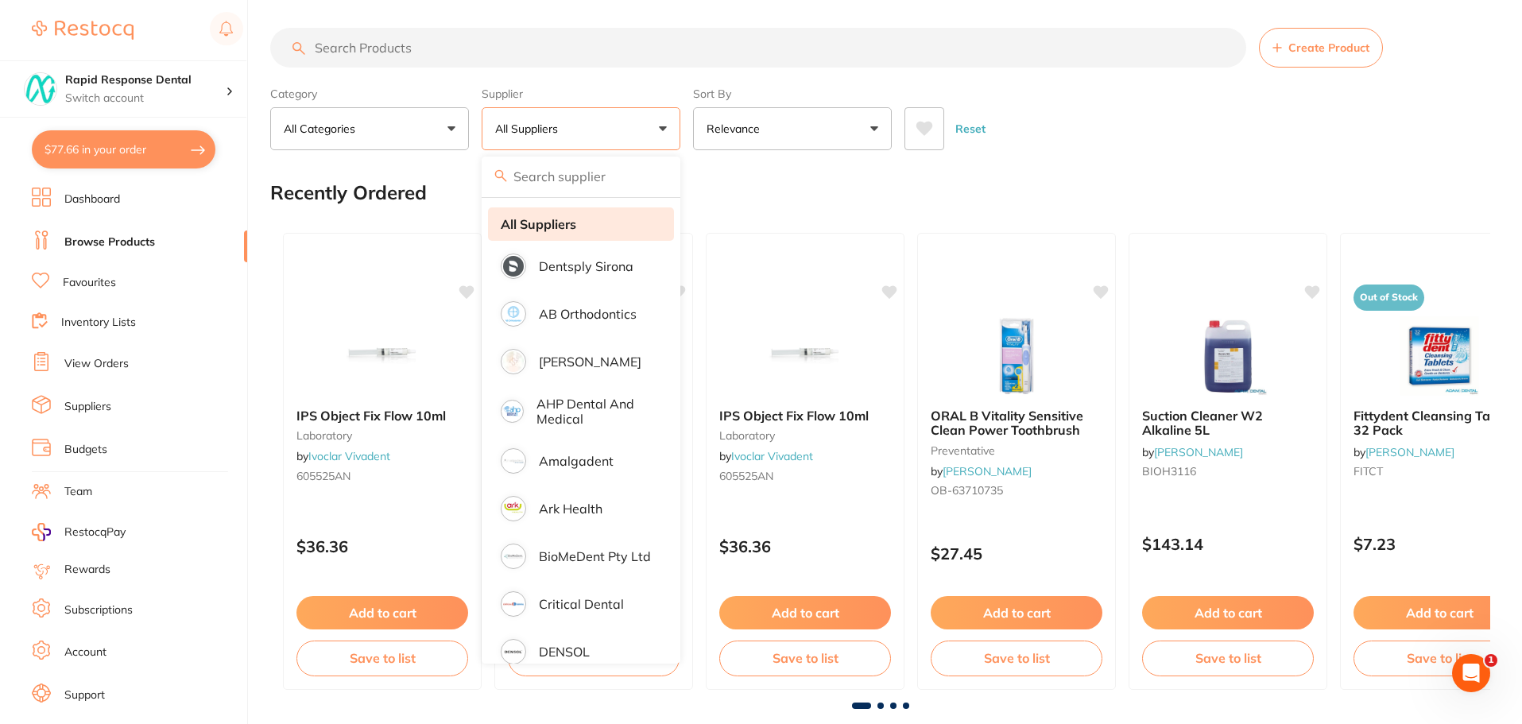
scroll to position [0, 0]
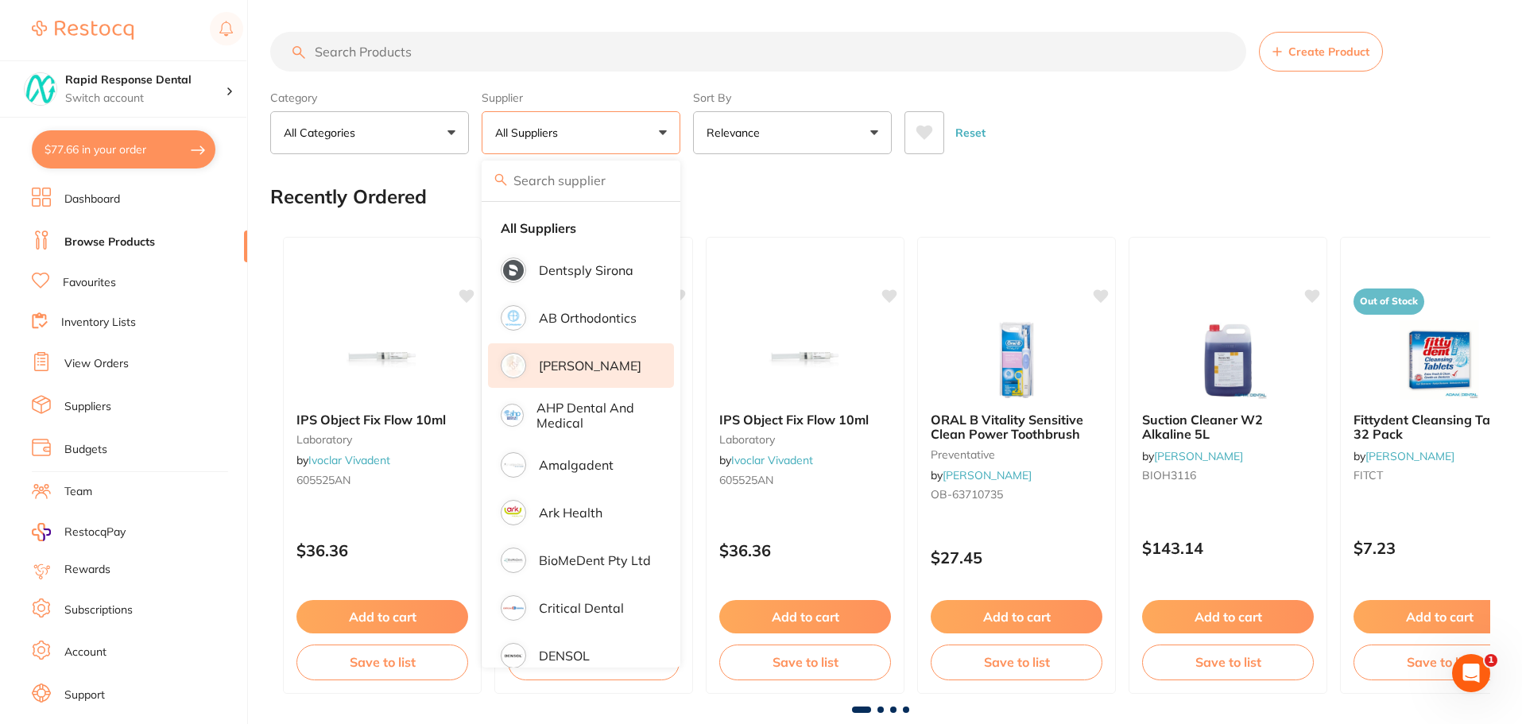
click at [579, 363] on p "[PERSON_NAME]" at bounding box center [590, 365] width 103 height 14
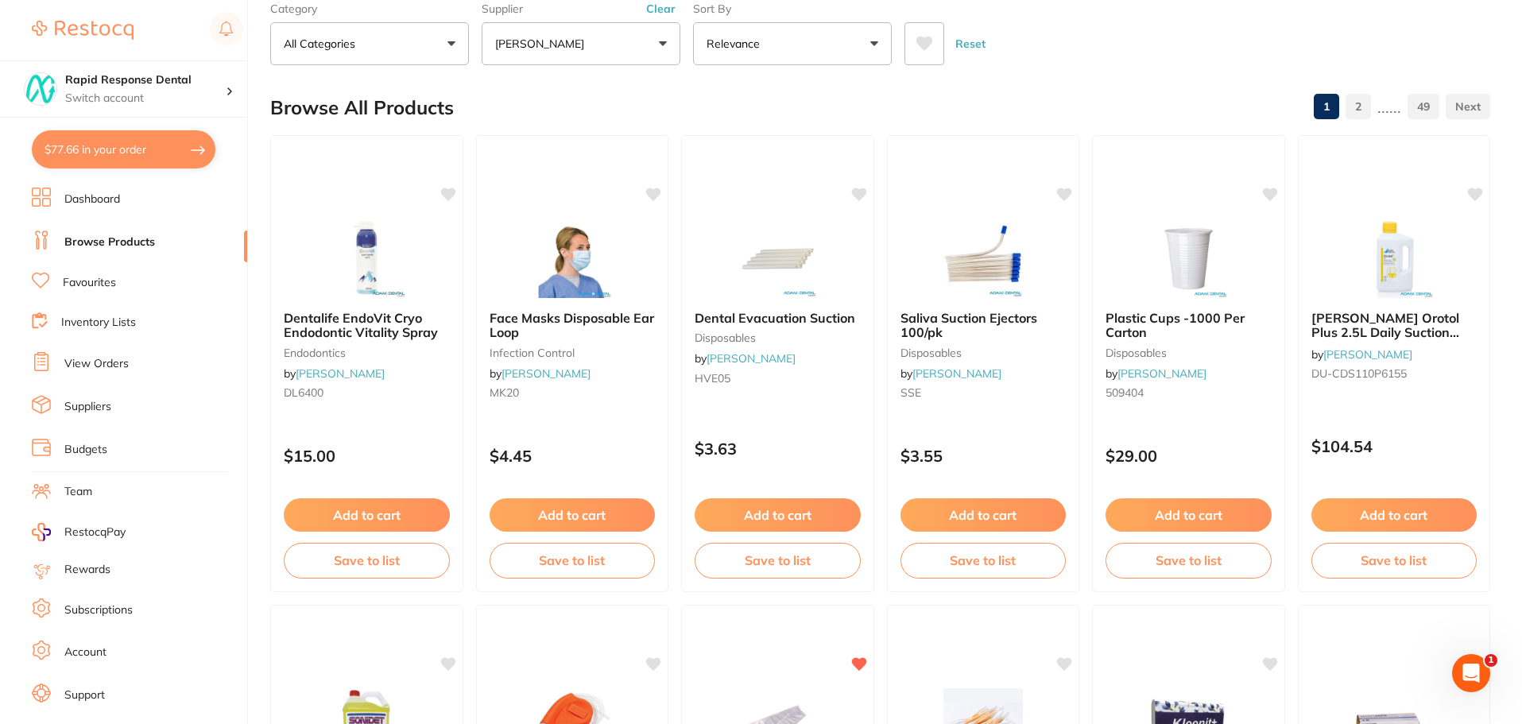
scroll to position [159, 0]
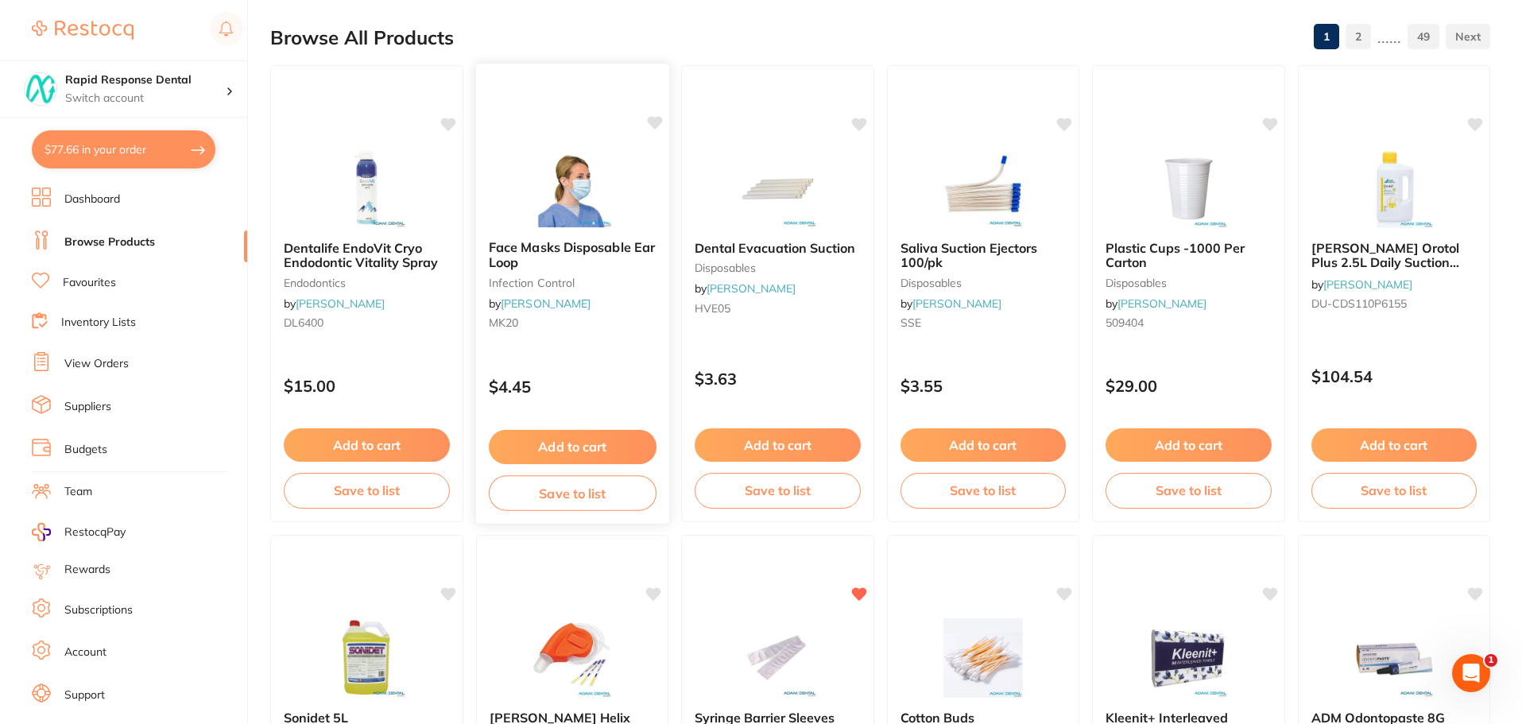
click at [651, 122] on icon at bounding box center [654, 123] width 15 height 14
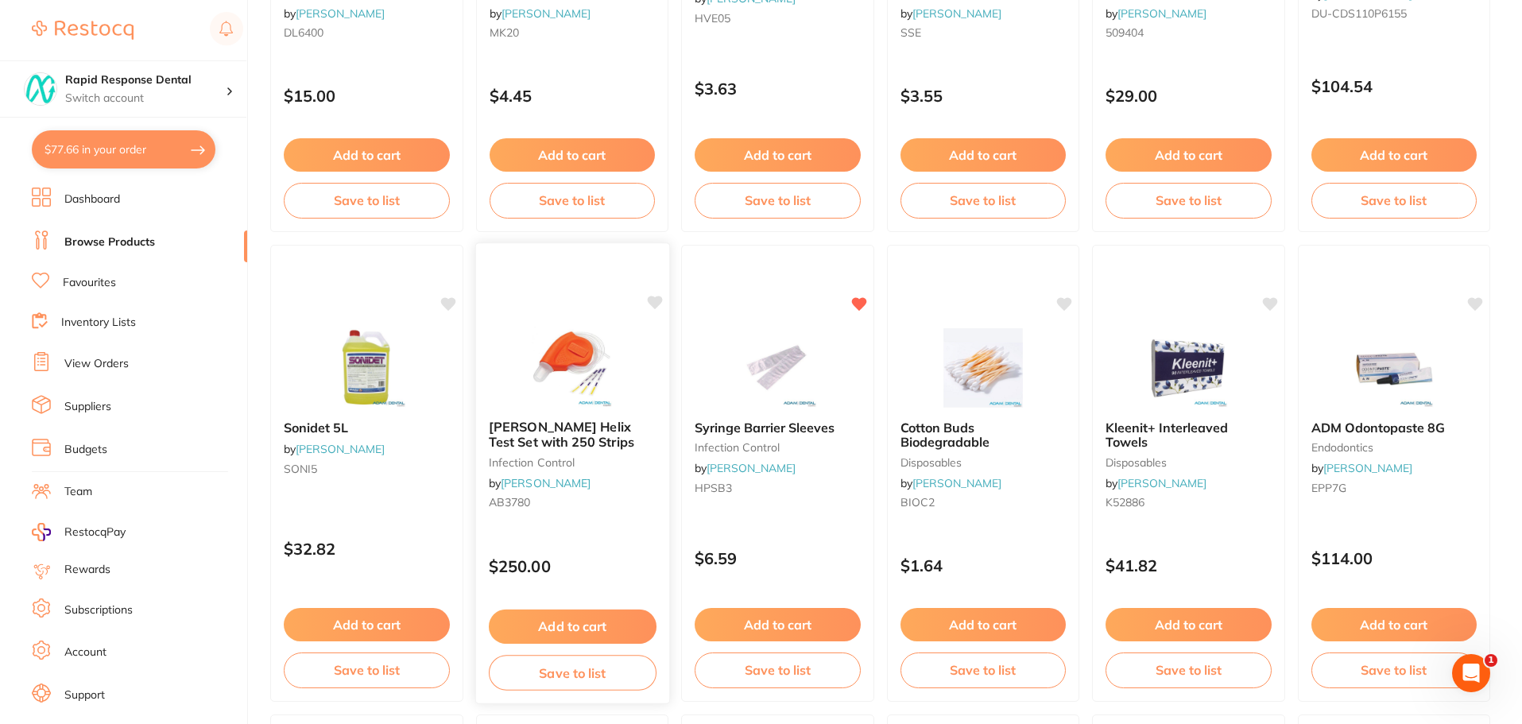
scroll to position [477, 0]
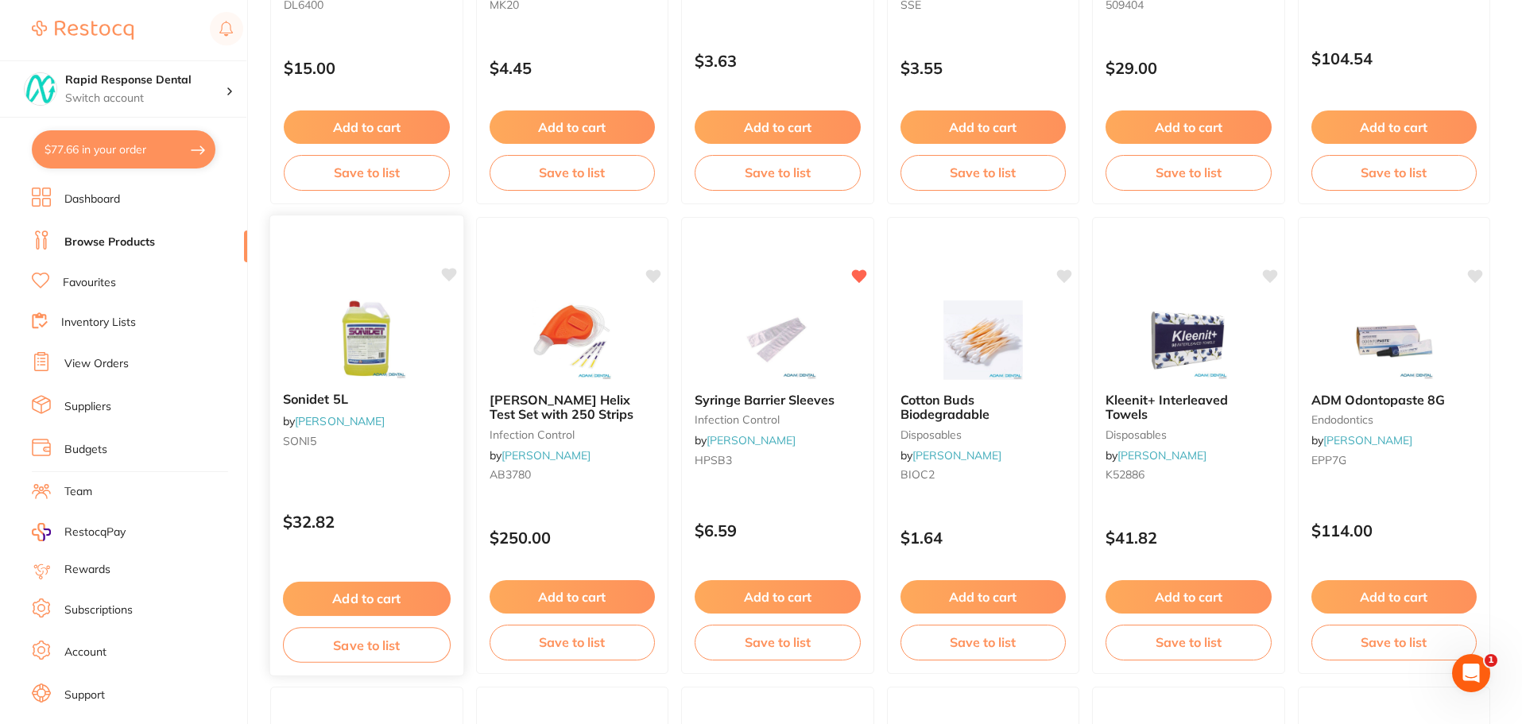
click at [447, 277] on icon at bounding box center [448, 275] width 15 height 14
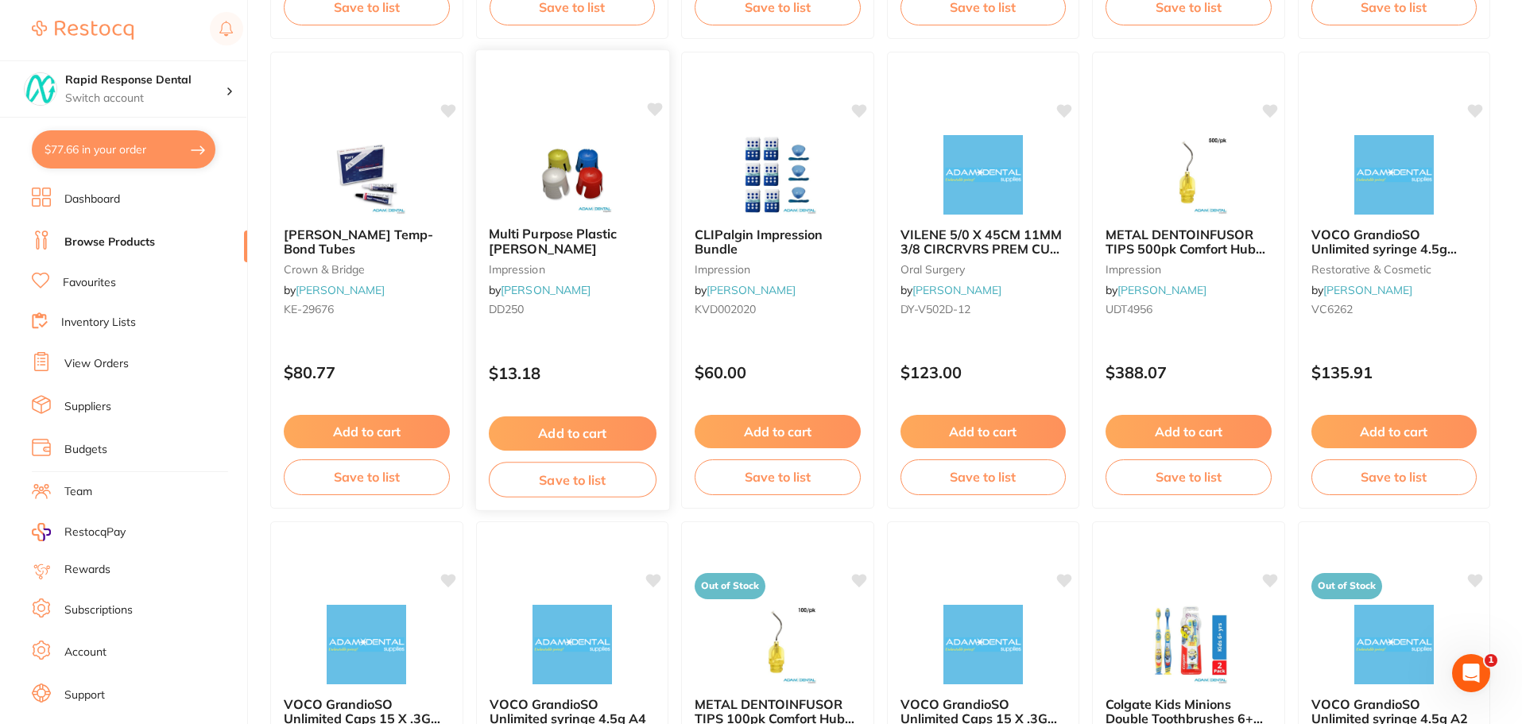
scroll to position [1113, 0]
click at [653, 107] on icon at bounding box center [654, 109] width 15 height 14
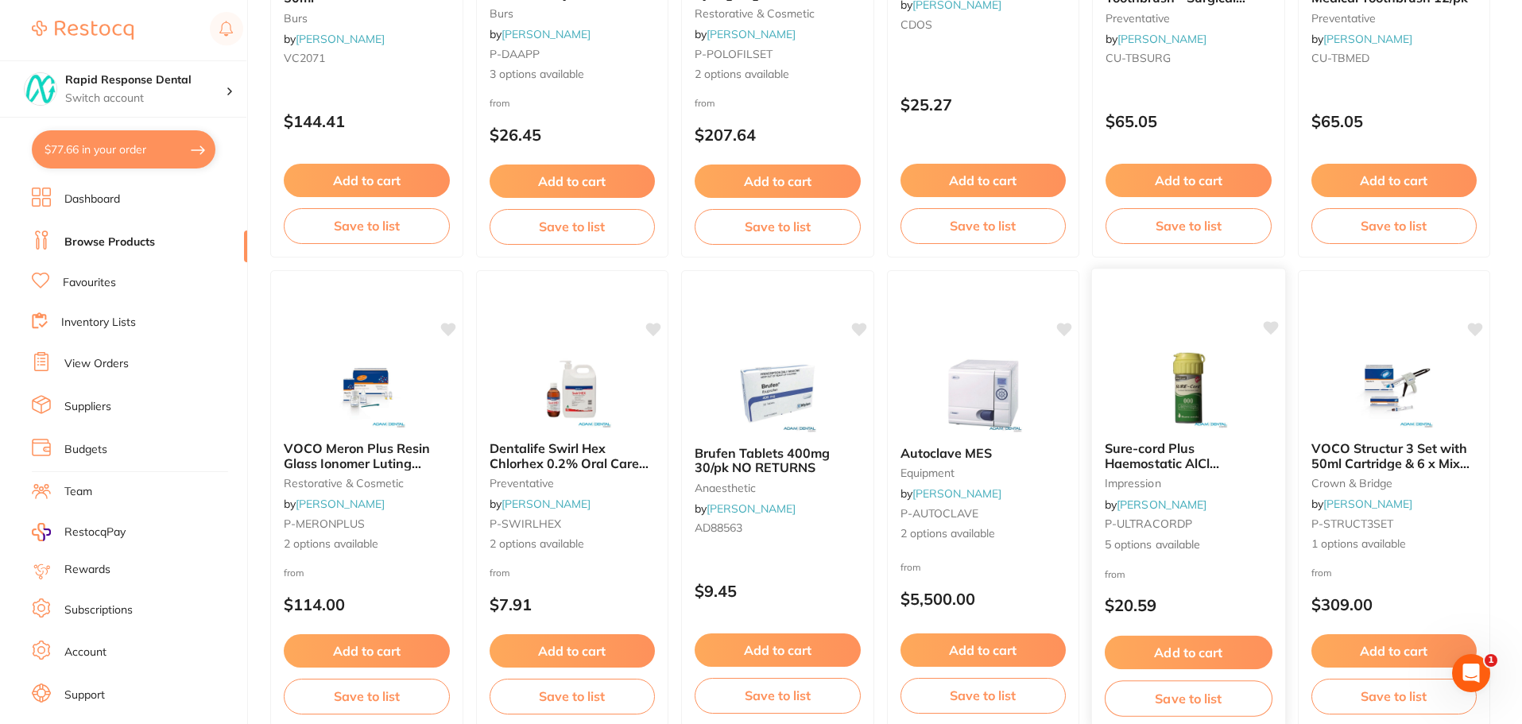
scroll to position [3798, 0]
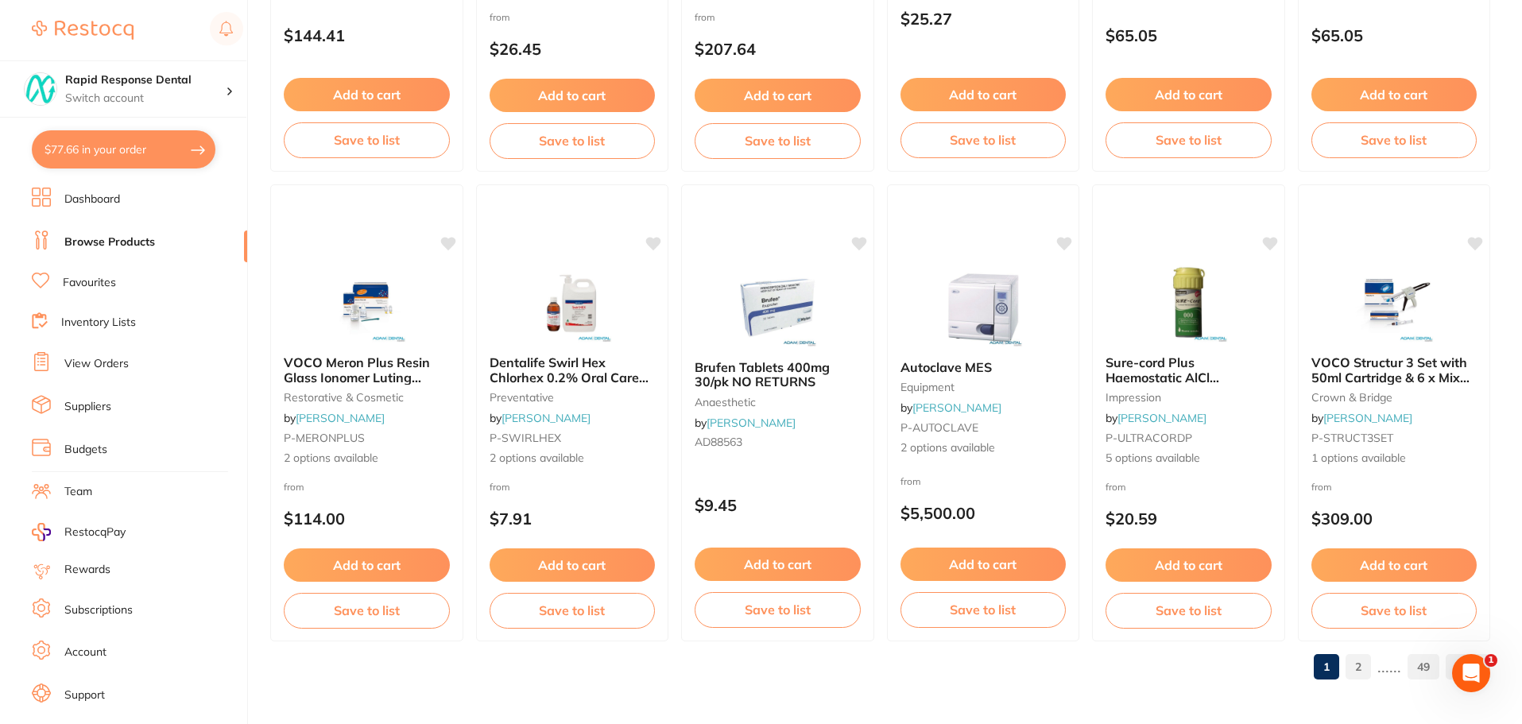
click at [1362, 664] on link "2" at bounding box center [1358, 667] width 25 height 32
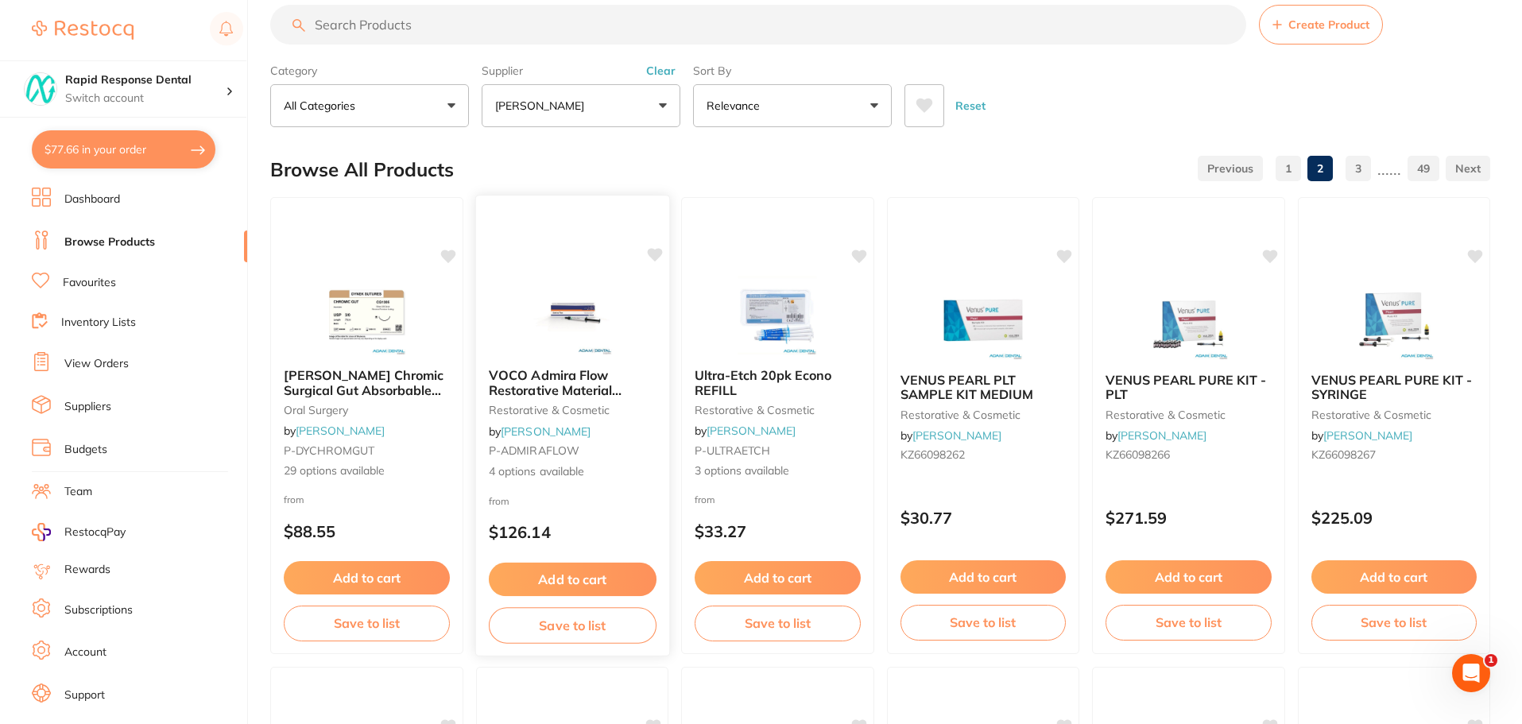
scroll to position [0, 0]
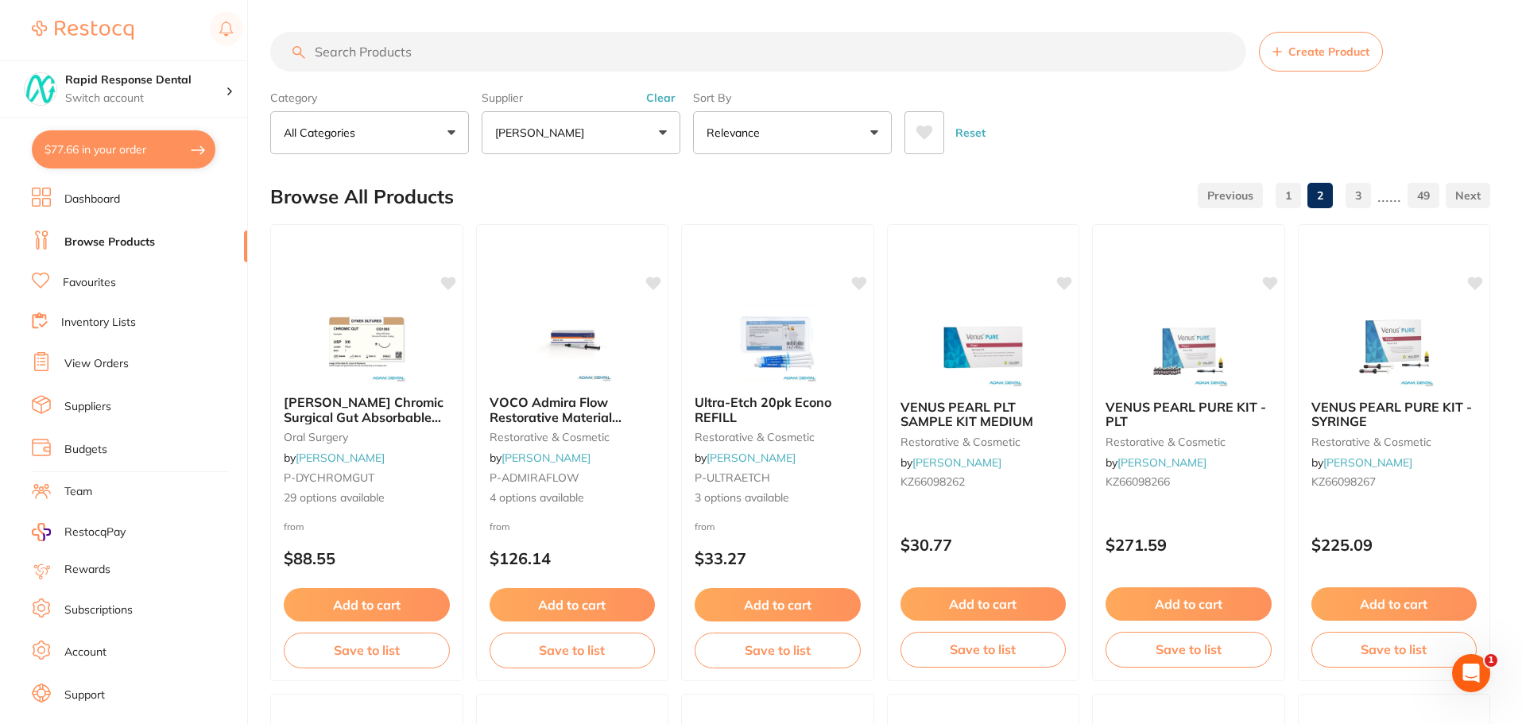
click at [432, 46] on input "search" at bounding box center [758, 52] width 976 height 40
type input "etch"
